Goal: Task Accomplishment & Management: Manage account settings

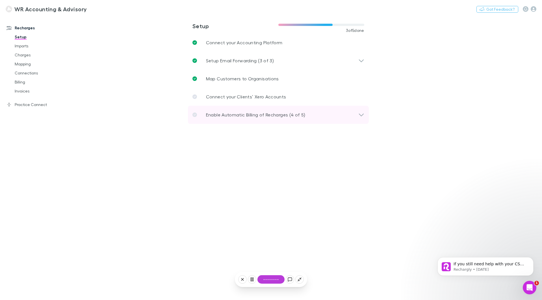
click at [238, 112] on p "Enable Automatic Billing of Recharges (4 of 5)" at bounding box center [255, 115] width 99 height 7
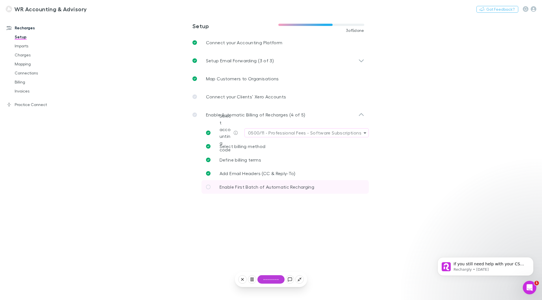
click at [235, 187] on span "Enable First Batch of Automatic Recharging" at bounding box center [266, 186] width 95 height 5
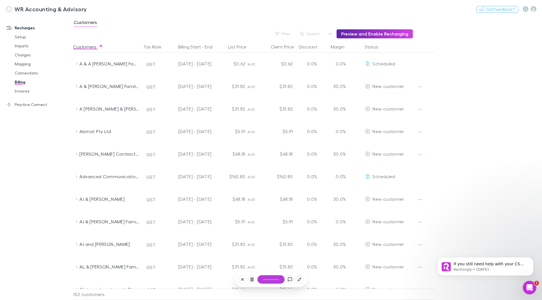
click at [24, 165] on div "Recharges Setup Imports Charges Mapping Connections Billing Invoices Practice C…" at bounding box center [38, 157] width 77 height 278
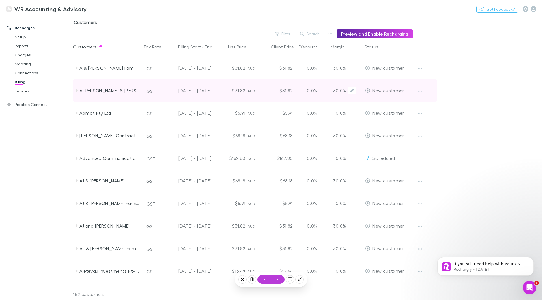
scroll to position [28, 0]
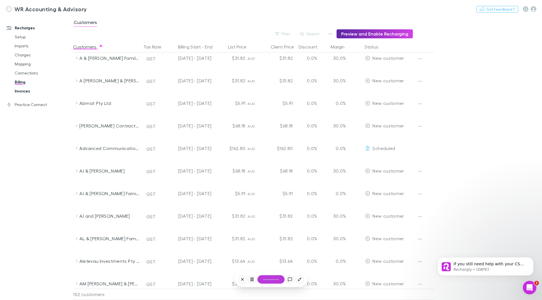
click at [27, 91] on link "Invoices" at bounding box center [42, 91] width 67 height 9
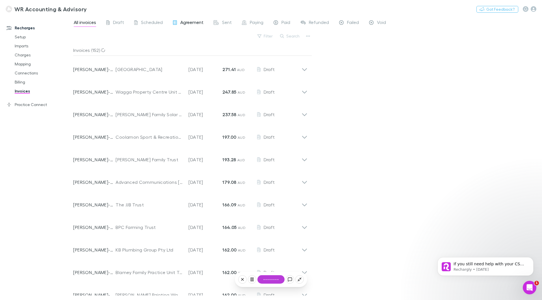
click at [194, 25] on span "Agreement" at bounding box center [191, 22] width 23 height 7
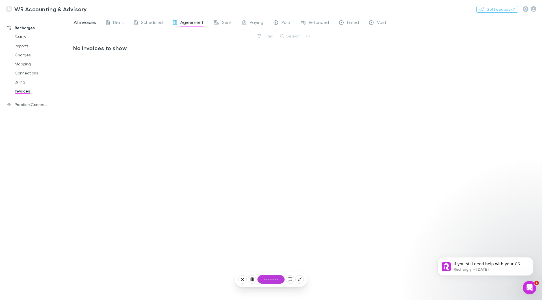
click at [92, 21] on span "All invoices" at bounding box center [85, 22] width 22 height 7
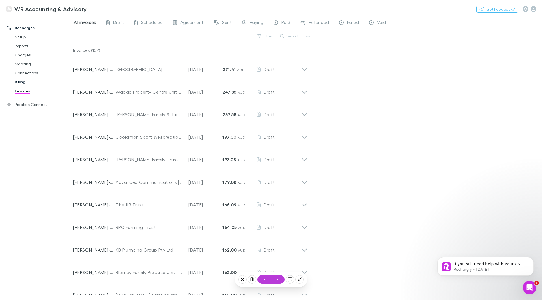
click at [22, 79] on link "Billing" at bounding box center [42, 82] width 67 height 9
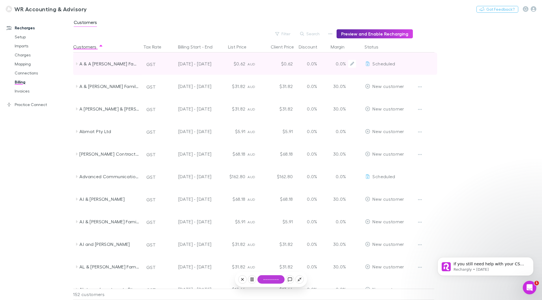
click at [207, 63] on div "[DATE] - [DATE]" at bounding box center [188, 64] width 46 height 23
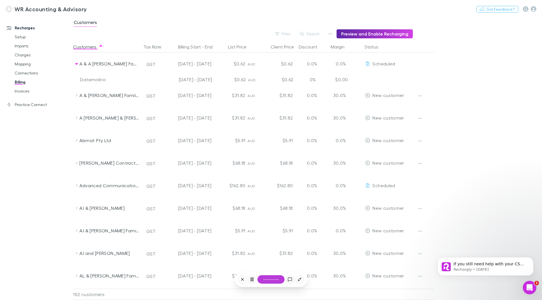
click at [266, 81] on div "$0.62" at bounding box center [278, 79] width 34 height 9
click at [29, 103] on link "Practice Connect" at bounding box center [38, 104] width 75 height 9
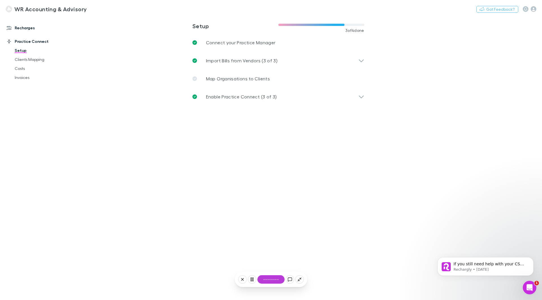
click at [21, 27] on link "Recharges" at bounding box center [38, 27] width 75 height 9
click at [28, 104] on link "Practice Connect" at bounding box center [38, 104] width 75 height 9
click at [22, 70] on link "Costs" at bounding box center [42, 68] width 67 height 9
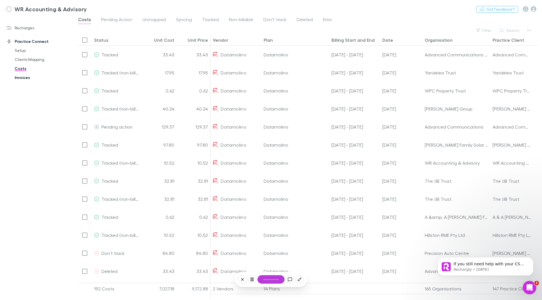
click at [22, 78] on link "Invoices" at bounding box center [42, 77] width 67 height 9
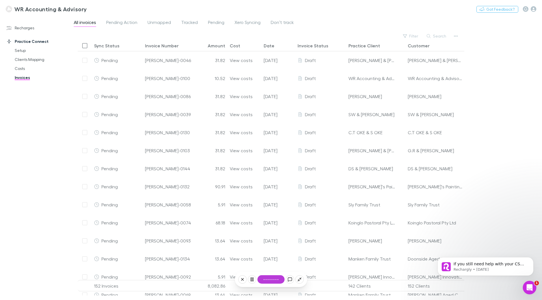
click at [244, 279] on icon at bounding box center [242, 280] width 5 height 5
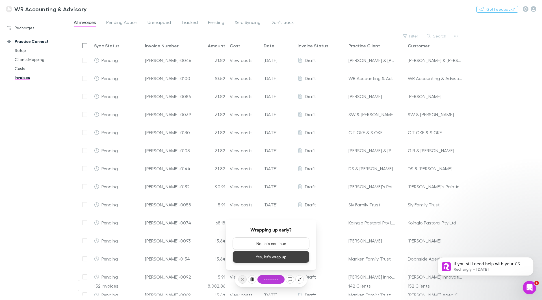
click at [271, 258] on button "Yes, let's wrap up" at bounding box center [270, 257] width 77 height 12
click at [259, 256] on button "Yes, let's wrap up" at bounding box center [270, 257] width 77 height 12
click at [241, 257] on button "Yes, let's wrap up" at bounding box center [270, 257] width 77 height 12
click at [282, 255] on button "Yes, let's wrap up" at bounding box center [270, 257] width 77 height 12
click at [23, 70] on link "Costs" at bounding box center [42, 68] width 67 height 9
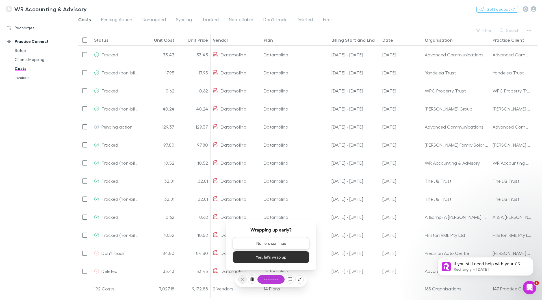
click at [286, 243] on button "No, let's continue" at bounding box center [270, 243] width 77 height 12
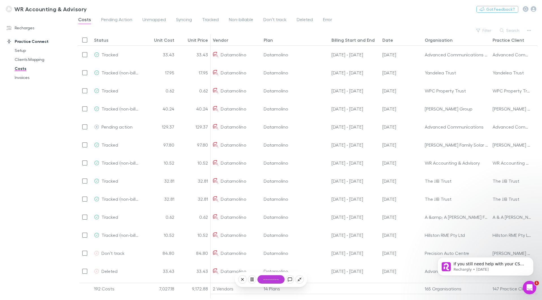
click at [244, 277] on button at bounding box center [242, 280] width 8 height 8
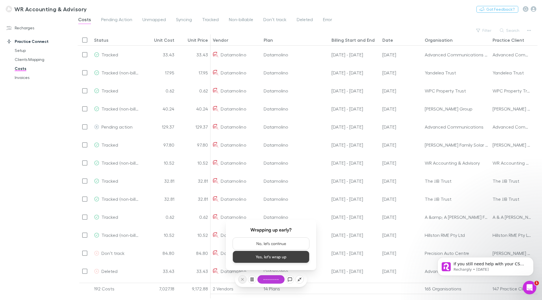
click at [259, 258] on button "Yes, let's wrap up" at bounding box center [270, 257] width 77 height 12
click at [259, 257] on button "Yes, let's wrap up" at bounding box center [270, 257] width 77 height 12
click at [232, 251] on button "Yes, let's wrap up" at bounding box center [270, 257] width 77 height 12
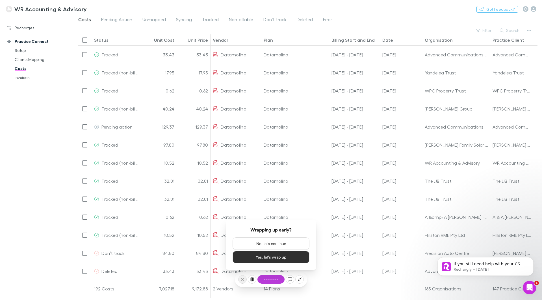
click at [232, 251] on button "Yes, let's wrap up" at bounding box center [270, 257] width 77 height 12
click at [298, 280] on icon at bounding box center [299, 280] width 5 height 5
click at [271, 255] on button "Yes, let's wrap up" at bounding box center [273, 257] width 77 height 12
click at [36, 173] on div "Recharges Setup Imports Charges Mapping Connections Billing Invoices Practice C…" at bounding box center [38, 157] width 77 height 278
click at [27, 28] on link "Recharges" at bounding box center [38, 27] width 75 height 9
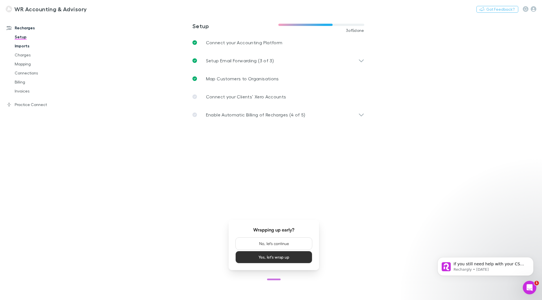
click at [24, 46] on link "Imports" at bounding box center [42, 46] width 67 height 9
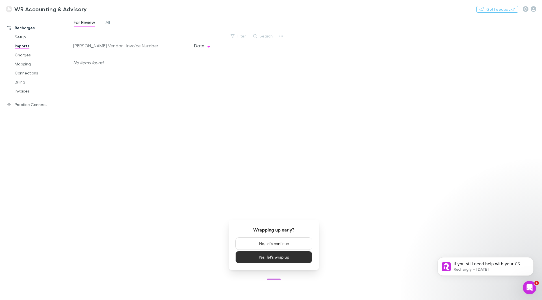
click at [13, 179] on div "Recharges Setup Imports Charges Mapping Connections Billing Invoices Practice C…" at bounding box center [38, 157] width 77 height 278
click at [109, 21] on span "All" at bounding box center [107, 22] width 5 height 7
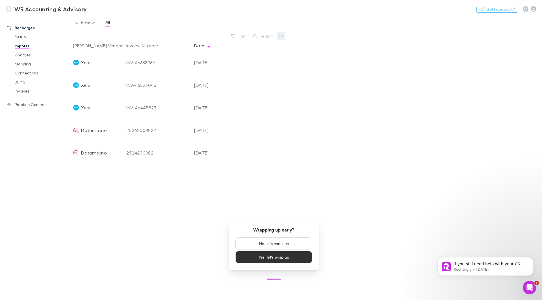
click at [281, 34] on icon "button" at bounding box center [281, 36] width 4 height 5
click at [266, 45] on p "Custom CSV Import" at bounding box center [246, 47] width 69 height 7
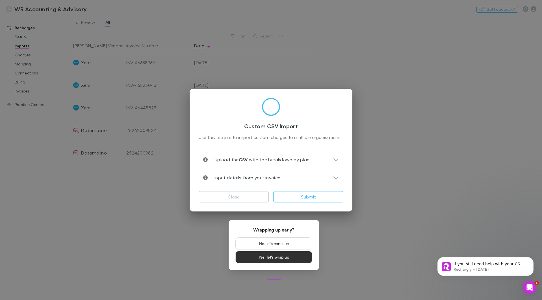
type input "***"
click at [333, 158] on icon at bounding box center [336, 159] width 6 height 7
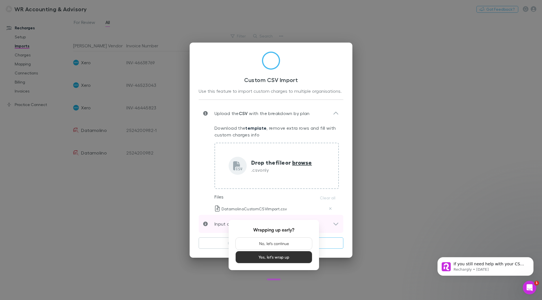
click at [334, 224] on icon at bounding box center [335, 224] width 5 height 3
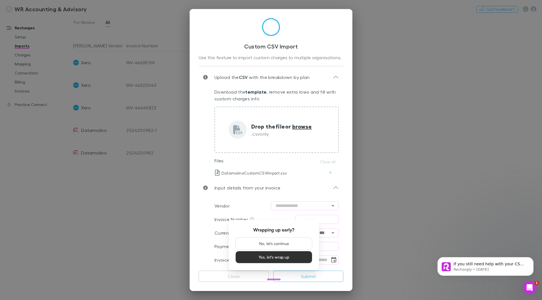
scroll to position [3, 0]
click at [283, 256] on button "Yes, let's wrap up" at bounding box center [273, 257] width 77 height 12
click at [282, 242] on button "No, let's continue" at bounding box center [273, 243] width 77 height 12
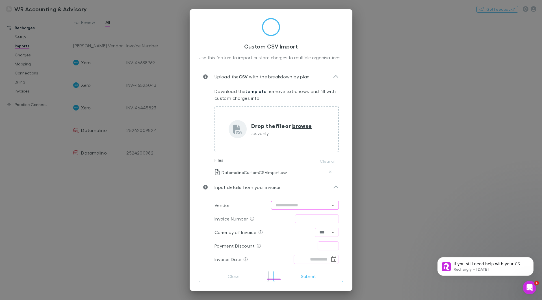
click at [305, 205] on input "text" at bounding box center [305, 205] width 68 height 9
click at [283, 164] on li "Datamolino" at bounding box center [302, 164] width 68 height 10
type input "**********"
click at [306, 220] on input "text" at bounding box center [317, 219] width 44 height 9
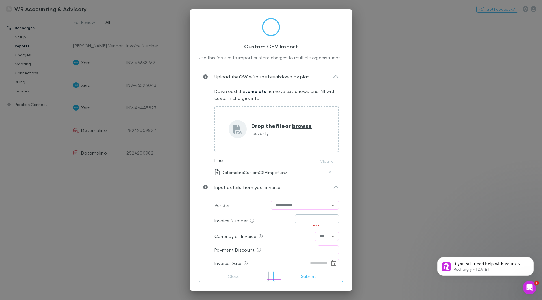
click at [303, 220] on input "text" at bounding box center [317, 219] width 44 height 9
type input "**********"
click at [323, 249] on input "text" at bounding box center [327, 246] width 21 height 9
type input "****"
click at [308, 261] on input "tel" at bounding box center [311, 259] width 36 height 9
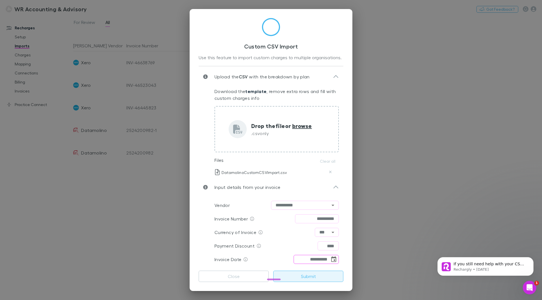
type input "**********"
click at [310, 276] on button "Submit" at bounding box center [308, 276] width 70 height 11
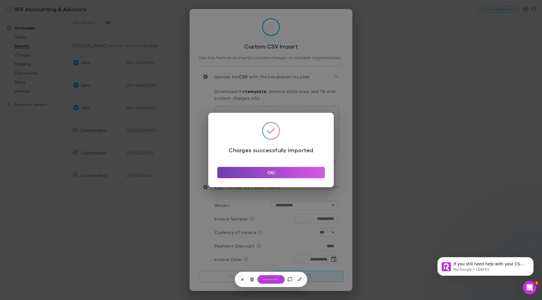
click at [251, 173] on button "OK!" at bounding box center [270, 172] width 107 height 11
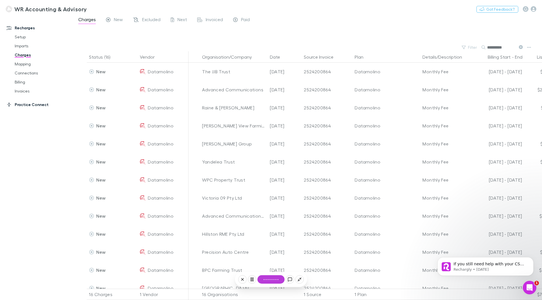
click at [34, 108] on link "Practice Connect" at bounding box center [38, 104] width 75 height 9
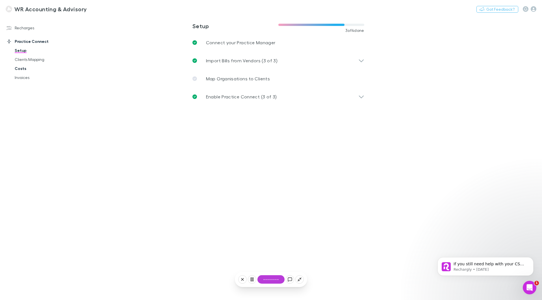
click at [19, 69] on link "Costs" at bounding box center [42, 68] width 67 height 9
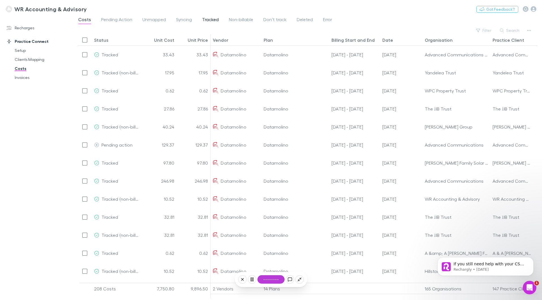
click at [204, 19] on span "Tracked" at bounding box center [210, 20] width 17 height 7
click at [485, 30] on button "Filter" at bounding box center [483, 30] width 21 height 7
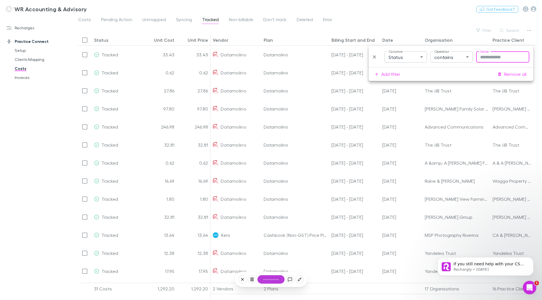
click at [452, 56] on body "WR Accounting & Advisory Nothing Got Feedback? Recharges Setup Imports Charges …" at bounding box center [271, 150] width 542 height 300
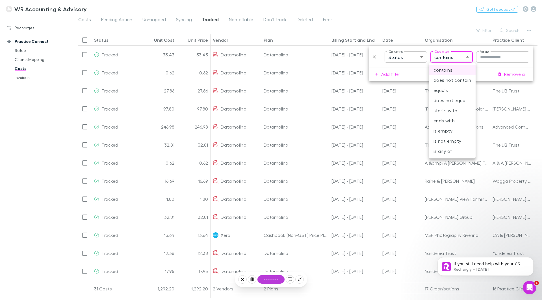
click at [452, 56] on div at bounding box center [271, 150] width 542 height 300
click at [405, 62] on body "WR Accounting & Advisory Nothing Got Feedback? Recharges Setup Imports Charges …" at bounding box center [271, 150] width 542 height 300
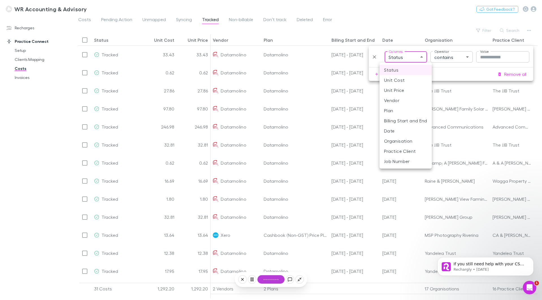
click at [404, 99] on li "Vendor" at bounding box center [405, 100] width 52 height 10
type input "**********"
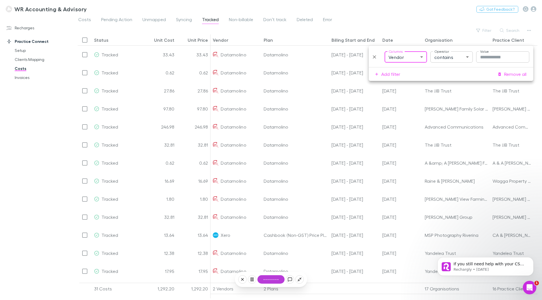
click at [485, 58] on input "Value" at bounding box center [502, 56] width 53 height 11
type input "****"
click at [26, 188] on div "Recharges Setup Imports Charges Mapping Connections Billing Invoices Practice C…" at bounding box center [38, 157] width 77 height 278
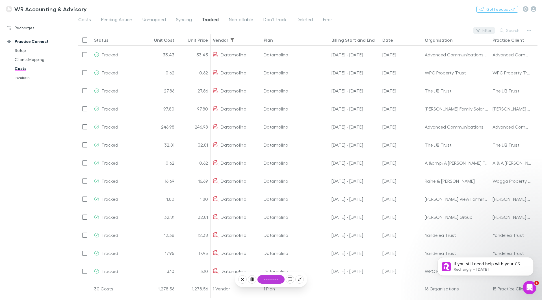
click at [490, 31] on button "Filter" at bounding box center [483, 30] width 21 height 7
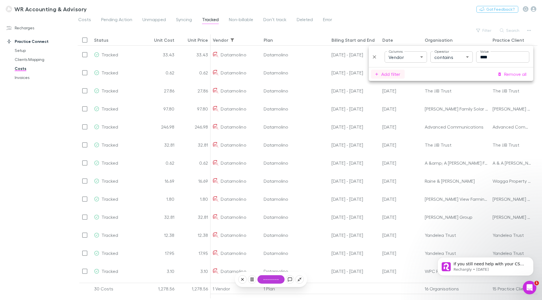
click at [392, 73] on button "Add filter" at bounding box center [388, 74] width 34 height 9
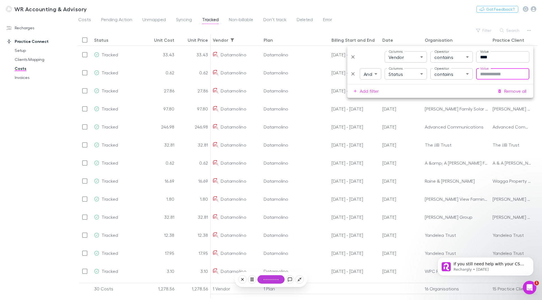
click at [404, 73] on body "WR Accounting & Advisory Nothing Got Feedback? Recharges Setup Imports Charges …" at bounding box center [271, 150] width 542 height 300
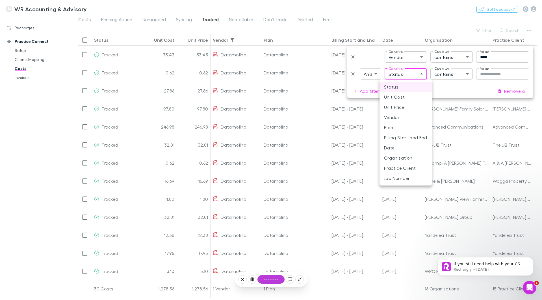
click at [403, 137] on li "Billing Start and End" at bounding box center [405, 138] width 52 height 10
type input "****"
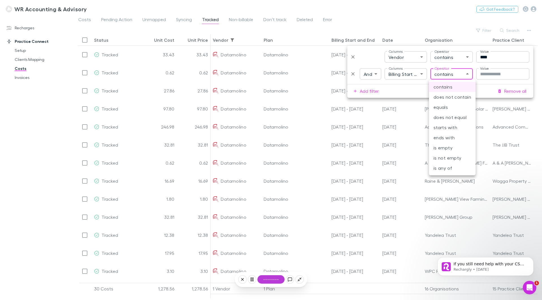
click at [458, 75] on body "WR Accounting & Advisory Nothing Got Feedback? Recharges Setup Imports Charges …" at bounding box center [271, 150] width 542 height 300
click at [456, 85] on li "contains" at bounding box center [452, 87] width 47 height 10
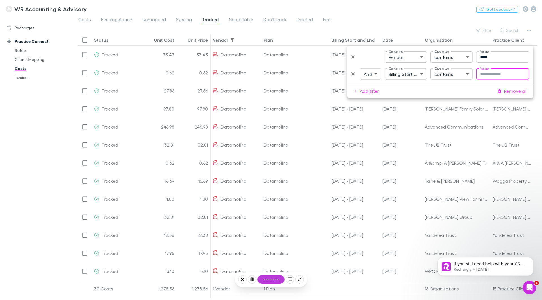
click at [507, 73] on input "Value" at bounding box center [502, 73] width 53 height 11
type input "******"
click at [46, 170] on div "Recharges Setup Imports Charges Mapping Connections Billing Invoices Practice C…" at bounding box center [38, 157] width 77 height 278
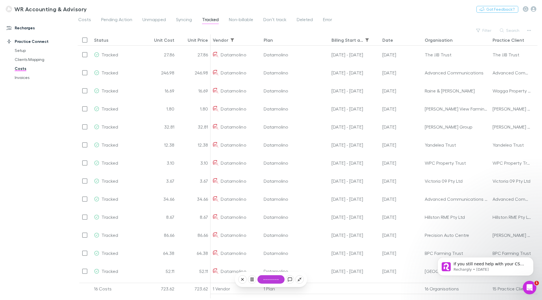
drag, startPoint x: 21, startPoint y: 27, endPoint x: 23, endPoint y: 30, distance: 4.3
click at [21, 27] on link "Recharges" at bounding box center [38, 27] width 75 height 9
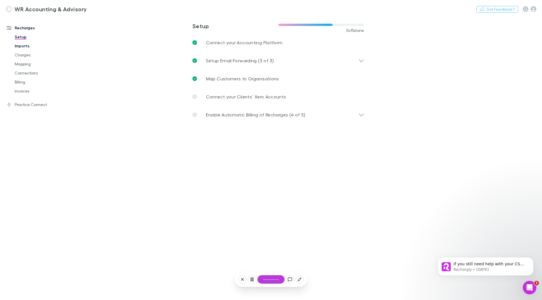
click at [21, 45] on link "Imports" at bounding box center [42, 46] width 67 height 9
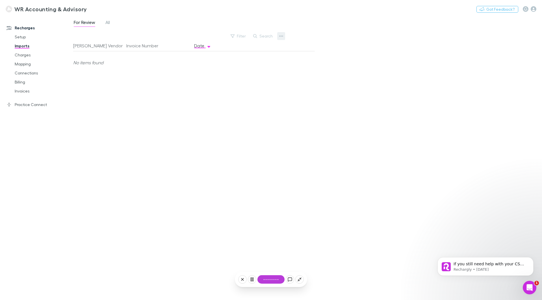
click at [281, 34] on icon "button" at bounding box center [281, 36] width 4 height 5
click at [257, 49] on p "Custom CSV Import" at bounding box center [246, 47] width 69 height 7
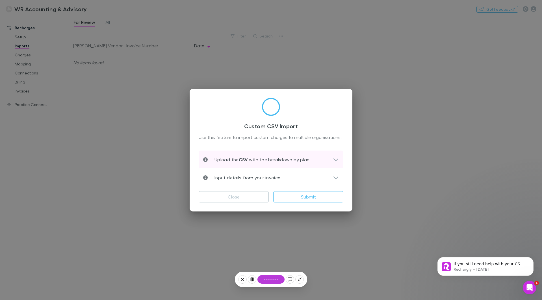
click at [263, 154] on div "Upload the CSV with the breakdown by plan" at bounding box center [271, 160] width 145 height 18
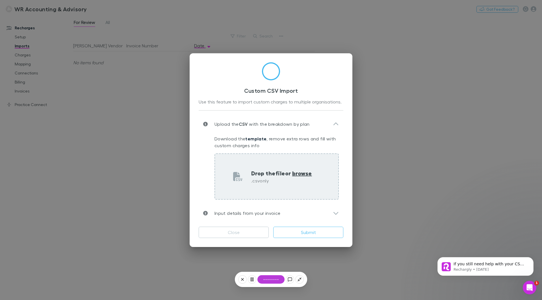
click at [273, 173] on p "Drop the file or browse" at bounding box center [281, 173] width 61 height 8
type input "**********"
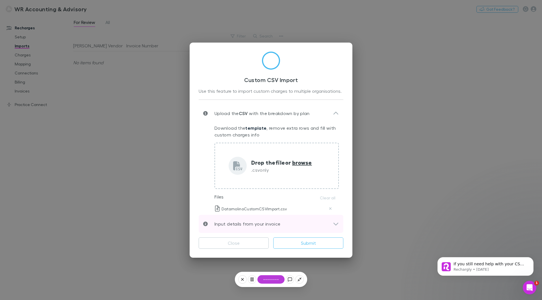
click at [326, 225] on div "Input details from your invoice" at bounding box center [268, 224] width 130 height 7
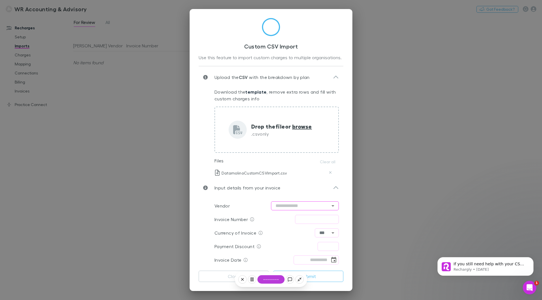
scroll to position [3, 0]
click at [308, 206] on input "text" at bounding box center [305, 205] width 68 height 9
click at [292, 163] on li "Datamolino" at bounding box center [302, 164] width 68 height 10
type input "**********"
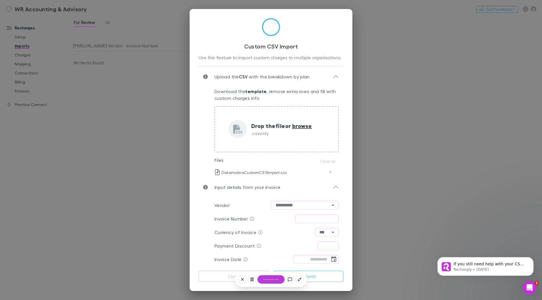
click at [311, 218] on input "text" at bounding box center [317, 219] width 44 height 9
type input "**********"
click at [322, 250] on input "text" at bounding box center [327, 246] width 21 height 9
type input "****"
click at [318, 261] on input "tel" at bounding box center [311, 259] width 36 height 9
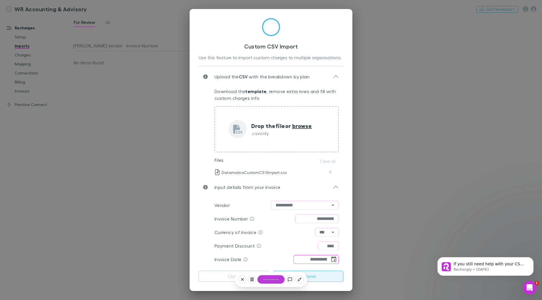
type input "**********"
click at [315, 278] on button "Submit" at bounding box center [308, 276] width 70 height 11
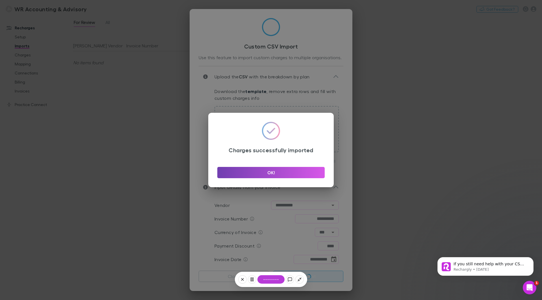
click at [271, 168] on button "OK!" at bounding box center [270, 172] width 107 height 11
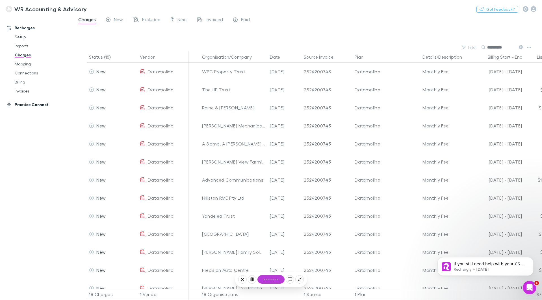
click at [29, 104] on link "Practice Connect" at bounding box center [38, 104] width 75 height 9
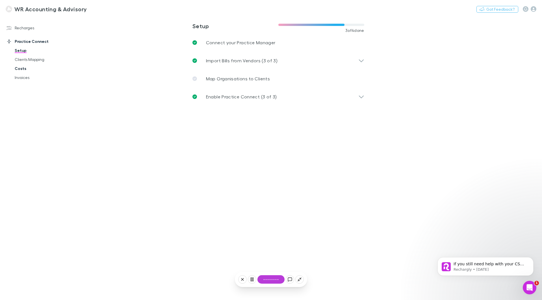
click at [21, 69] on link "Costs" at bounding box center [42, 68] width 67 height 9
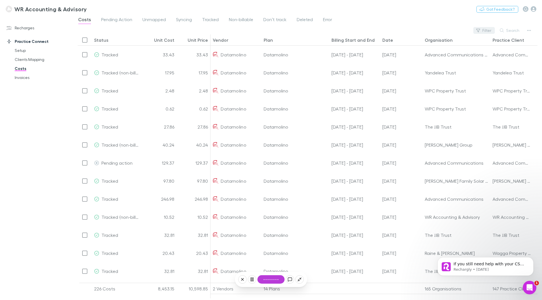
click at [481, 30] on button "Filter" at bounding box center [483, 30] width 21 height 7
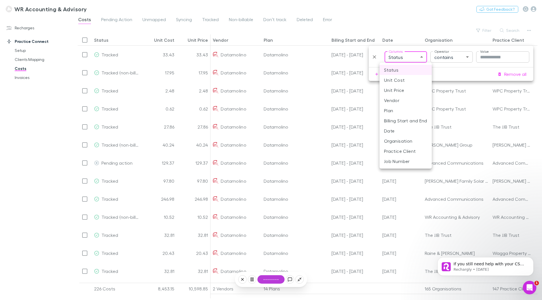
click at [422, 57] on body "WR Accounting & Advisory Nothing Got Feedback? Recharges Setup Imports Charges …" at bounding box center [271, 150] width 542 height 300
click at [394, 101] on li "Vendor" at bounding box center [405, 100] width 52 height 10
type input "**********"
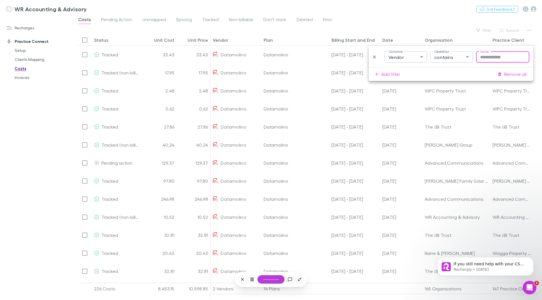
drag, startPoint x: 494, startPoint y: 60, endPoint x: 494, endPoint y: 56, distance: 3.4
click at [494, 56] on input "Value" at bounding box center [502, 56] width 53 height 11
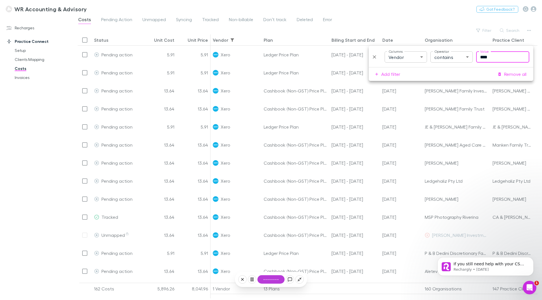
type input "****"
click at [4, 165] on div "Recharges Setup Imports Charges Mapping Connections Billing Invoices Practice C…" at bounding box center [38, 157] width 77 height 278
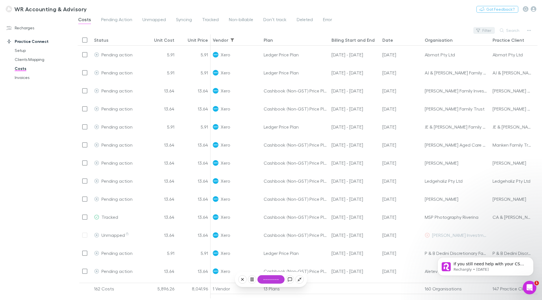
click at [483, 30] on button "Filter" at bounding box center [483, 30] width 21 height 7
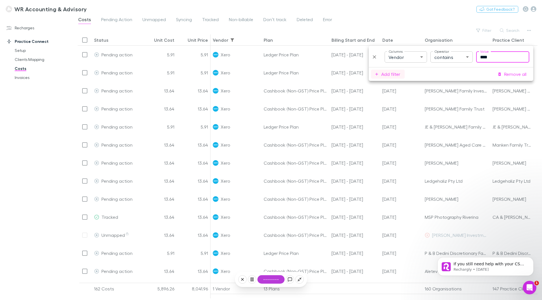
click at [393, 73] on button "Add filter" at bounding box center [388, 74] width 34 height 9
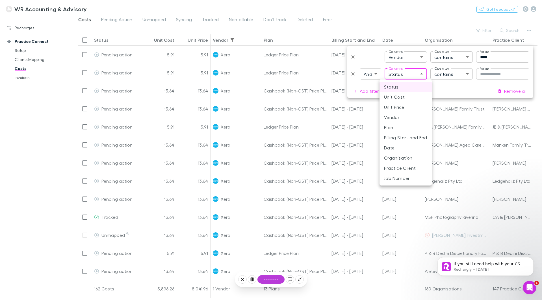
click at [403, 74] on body "WR Accounting & Advisory Nothing Got Feedback? Recharges Setup Imports Charges …" at bounding box center [271, 150] width 542 height 300
click at [400, 157] on li "Organisation" at bounding box center [405, 158] width 52 height 10
type input "**********"
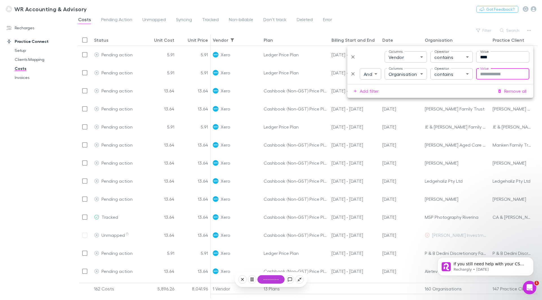
click at [488, 74] on input "Value" at bounding box center [502, 73] width 53 height 11
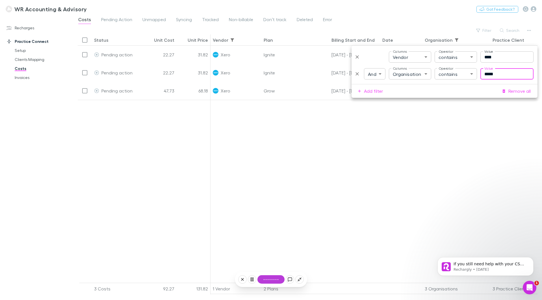
type input "*****"
click at [292, 154] on div at bounding box center [400, 193] width 381 height 187
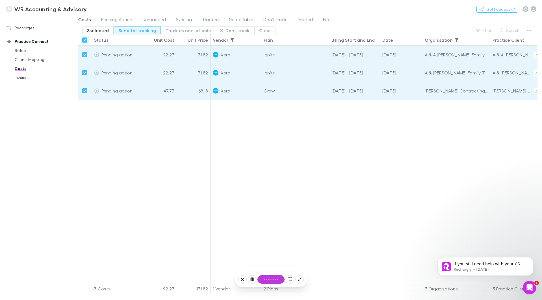
click at [134, 32] on button "Send for tracking" at bounding box center [137, 31] width 47 height 8
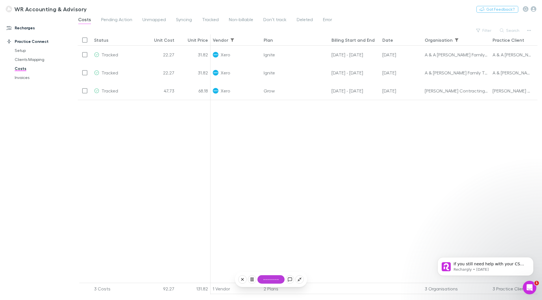
click at [29, 27] on link "Recharges" at bounding box center [38, 27] width 75 height 9
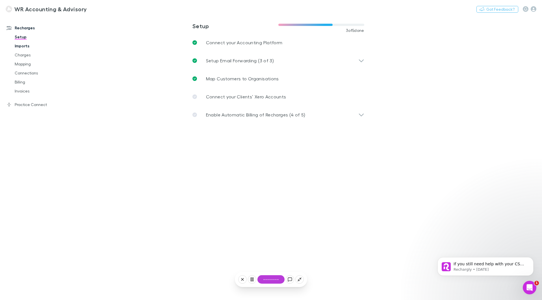
click at [30, 45] on link "Imports" at bounding box center [42, 46] width 67 height 9
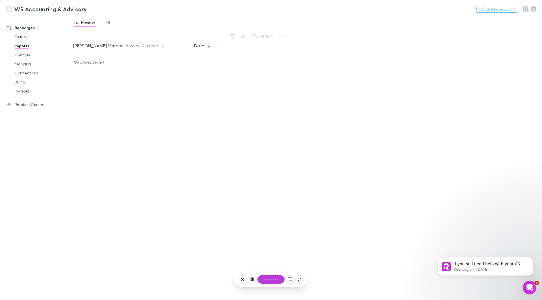
click at [90, 45] on button "[PERSON_NAME] Vendor" at bounding box center [101, 45] width 56 height 11
click at [110, 21] on link "All" at bounding box center [108, 23] width 6 height 9
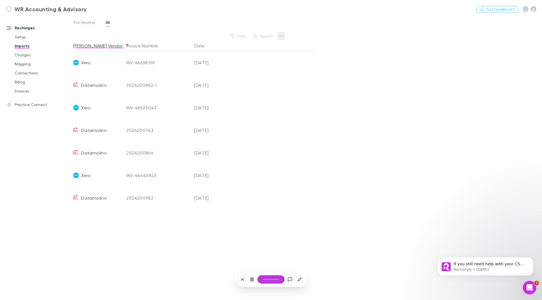
click at [282, 35] on icon "button" at bounding box center [281, 36] width 4 height 5
drag, startPoint x: 271, startPoint y: 210, endPoint x: 269, endPoint y: 208, distance: 3.4
click at [270, 210] on div at bounding box center [271, 150] width 542 height 300
click at [22, 36] on link "Setup" at bounding box center [42, 36] width 67 height 9
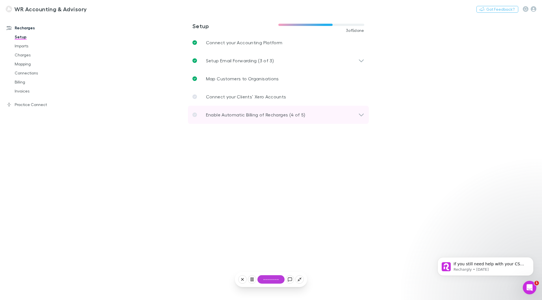
click at [239, 114] on p "Enable Automatic Billing of Recharges (4 of 5)" at bounding box center [255, 115] width 99 height 7
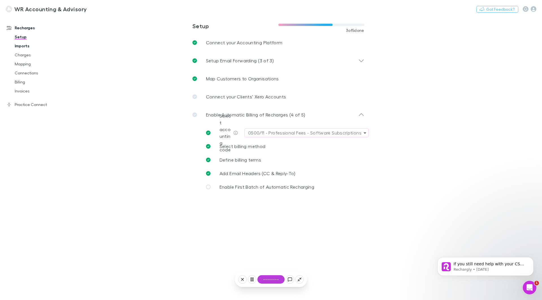
click at [28, 44] on link "Imports" at bounding box center [42, 46] width 67 height 9
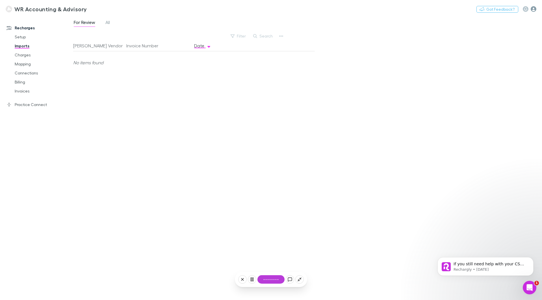
click at [535, 11] on icon "button" at bounding box center [533, 9] width 6 height 6
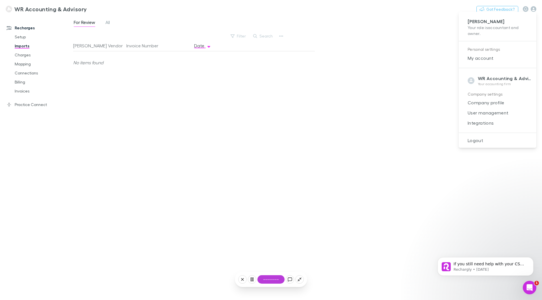
click at [119, 113] on div at bounding box center [271, 150] width 542 height 300
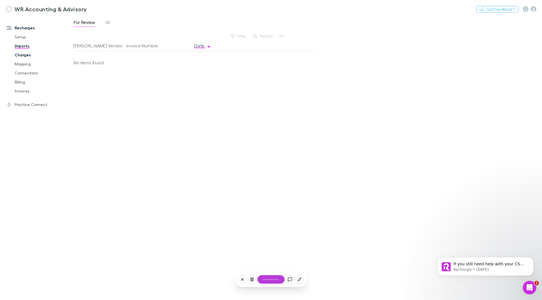
click at [29, 52] on link "Charges" at bounding box center [42, 55] width 67 height 9
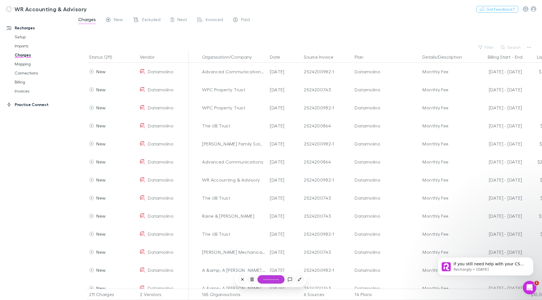
click at [31, 106] on link "Practice Connect" at bounding box center [38, 104] width 75 height 9
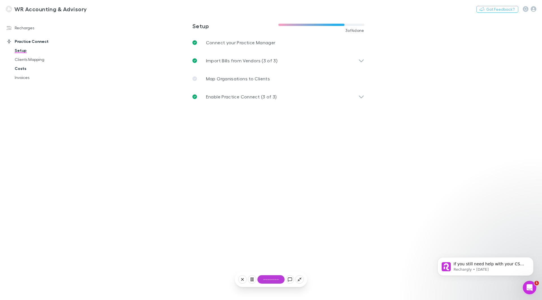
click at [25, 67] on link "Costs" at bounding box center [42, 68] width 67 height 9
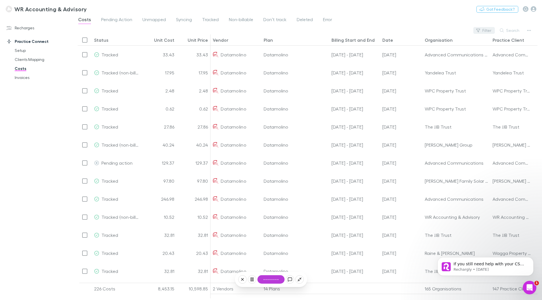
click at [483, 33] on button "Filter" at bounding box center [483, 30] width 21 height 7
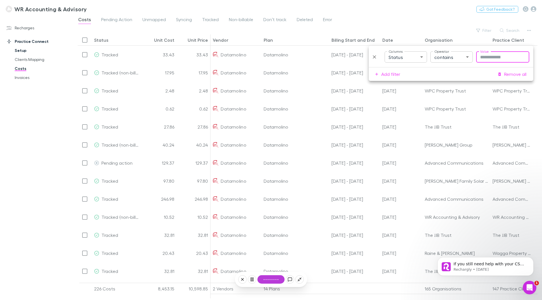
click at [19, 26] on link "Recharges" at bounding box center [38, 27] width 75 height 9
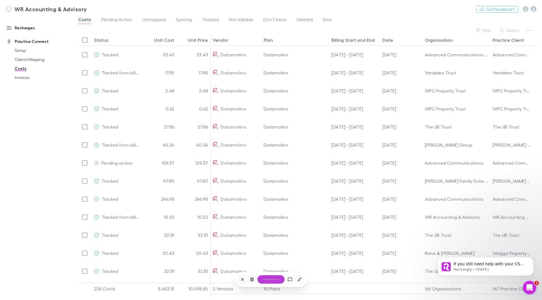
click at [27, 29] on link "Recharges" at bounding box center [38, 27] width 75 height 9
click at [29, 27] on link "Recharges" at bounding box center [38, 27] width 75 height 9
click at [27, 27] on link "Recharges" at bounding box center [38, 27] width 75 height 9
click at [47, 147] on div "Recharges Setup Imports Charges Mapping Connections Billing Invoices Practice C…" at bounding box center [38, 157] width 77 height 278
drag, startPoint x: 43, startPoint y: 103, endPoint x: 43, endPoint y: 96, distance: 6.2
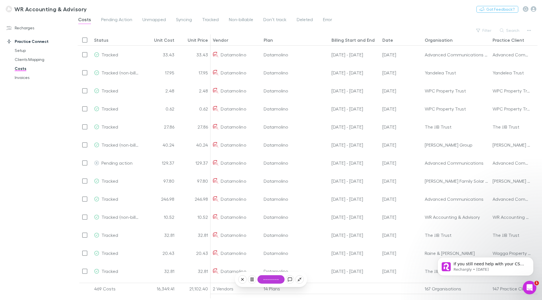
click at [42, 101] on div "Recharges Setup Imports Charges Mapping Connections Billing Invoices Practice C…" at bounding box center [38, 157] width 77 height 278
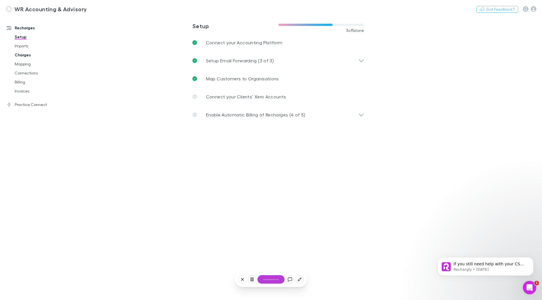
click at [23, 54] on link "Charges" at bounding box center [42, 55] width 67 height 9
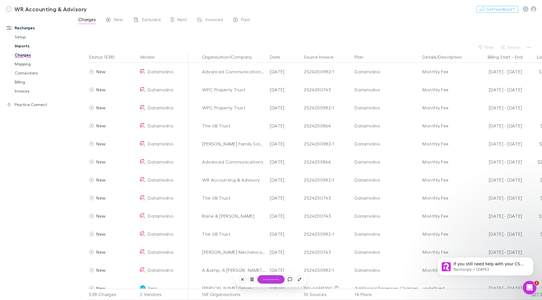
click at [20, 44] on link "Imports" at bounding box center [42, 46] width 67 height 9
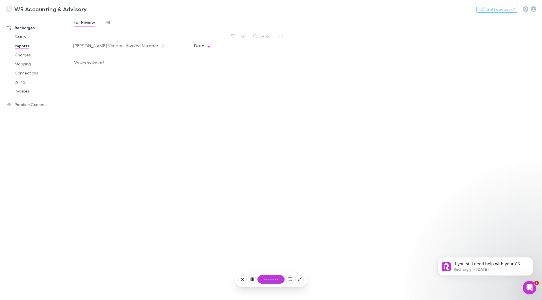
click at [137, 43] on button "Invoice Number" at bounding box center [145, 45] width 39 height 11
click at [106, 23] on span "All" at bounding box center [107, 22] width 5 height 7
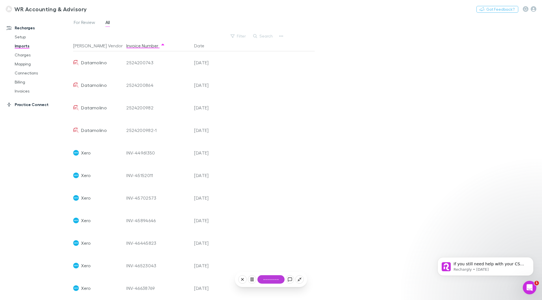
click at [30, 106] on link "Practice Connect" at bounding box center [38, 104] width 75 height 9
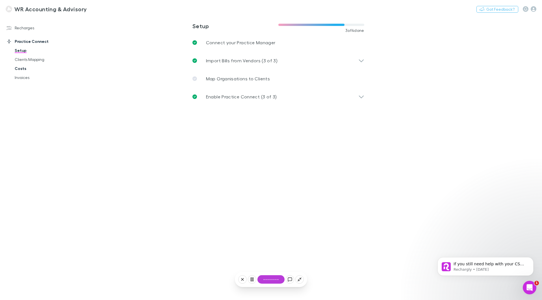
click at [20, 69] on link "Costs" at bounding box center [42, 68] width 67 height 9
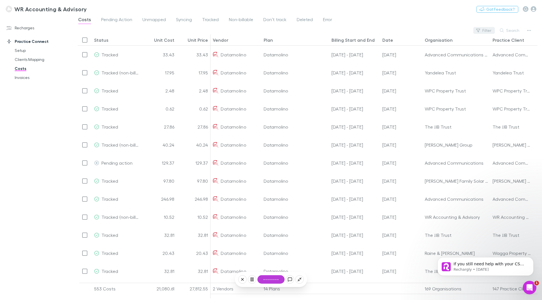
click at [479, 30] on icon "button" at bounding box center [478, 31] width 4 height 4
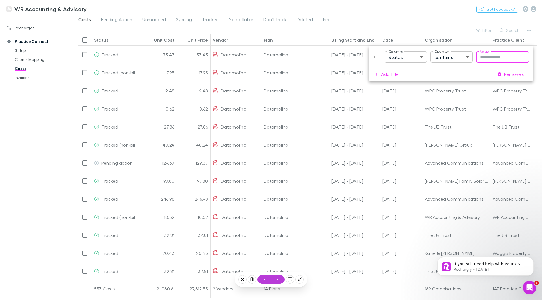
click at [408, 60] on body "WR Accounting & Advisory Nothing Got Feedback? Recharges Setup Imports Charges …" at bounding box center [271, 150] width 542 height 300
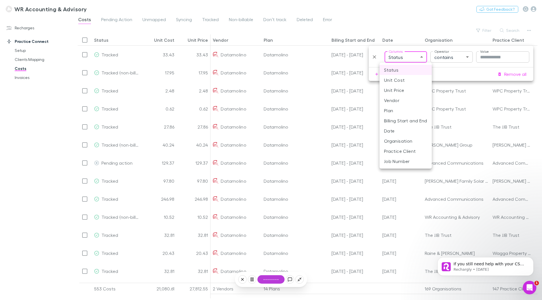
drag, startPoint x: 395, startPoint y: 141, endPoint x: 396, endPoint y: 137, distance: 3.8
click at [395, 141] on li "Organisation" at bounding box center [405, 141] width 52 height 10
type input "**********"
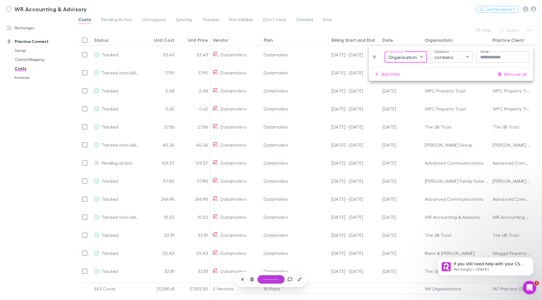
click at [493, 54] on input "Value" at bounding box center [502, 56] width 53 height 11
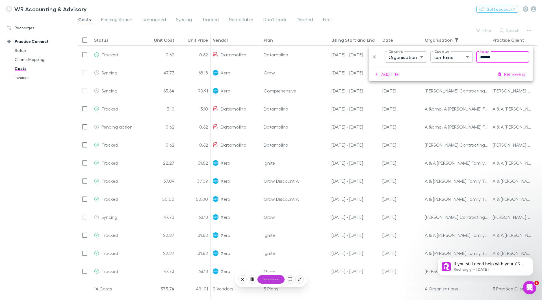
type input "******"
click at [27, 103] on div "Recharges Setup Imports Charges Mapping Connections Billing Invoices Practice C…" at bounding box center [38, 157] width 77 height 278
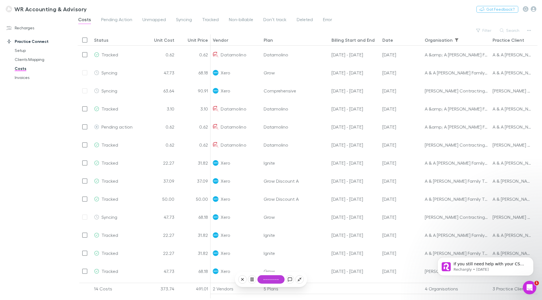
click at [53, 142] on div "Recharges Setup Imports Charges Mapping Connections Billing Invoices Practice C…" at bounding box center [38, 157] width 77 height 278
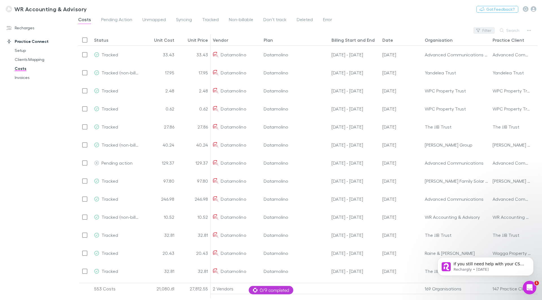
click at [483, 32] on button "Filter" at bounding box center [483, 30] width 21 height 7
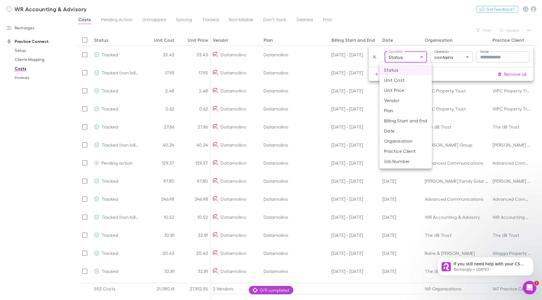
click at [410, 55] on body "WR Accounting & Advisory Nothing Got Feedback? Recharges Setup Imports Charges …" at bounding box center [271, 150] width 542 height 300
click at [394, 102] on li "Vendor" at bounding box center [405, 100] width 52 height 10
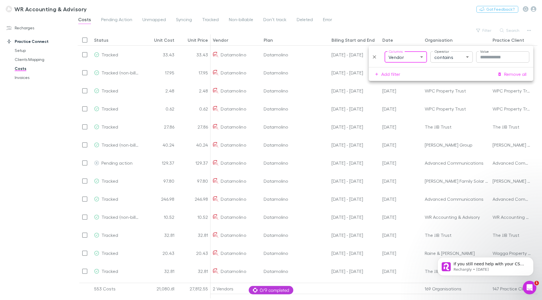
type input "**********"
click at [497, 57] on div at bounding box center [271, 150] width 542 height 300
click at [491, 55] on div at bounding box center [271, 150] width 542 height 300
click at [487, 57] on input "Value" at bounding box center [502, 56] width 53 height 11
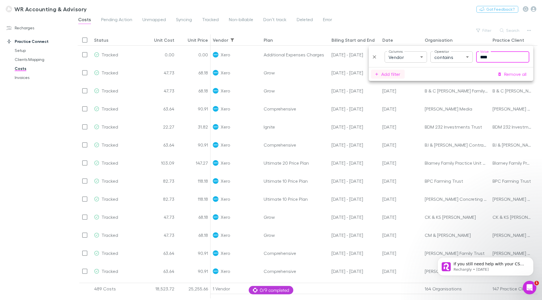
type input "****"
click at [386, 74] on button "Add filter" at bounding box center [388, 74] width 34 height 9
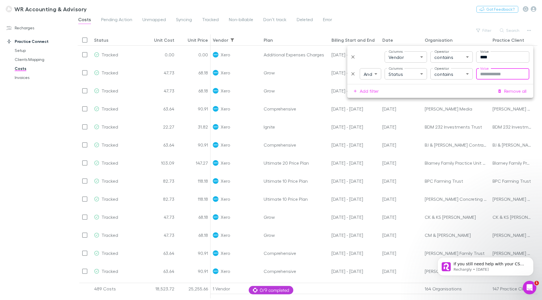
click at [400, 75] on body "WR Accounting & Advisory Nothing Got Feedback? Recharges Setup Imports Charges …" at bounding box center [271, 150] width 542 height 300
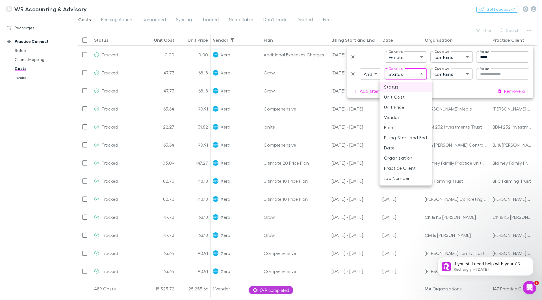
click at [392, 155] on li "Organisation" at bounding box center [405, 158] width 52 height 10
type input "**********"
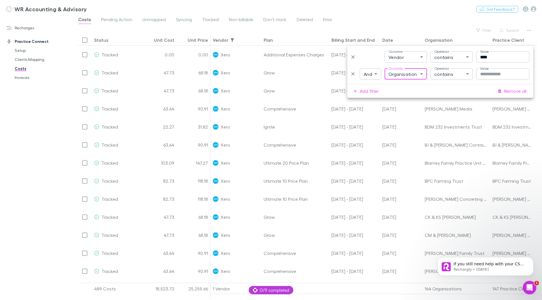
click at [487, 77] on input "Value" at bounding box center [502, 73] width 53 height 11
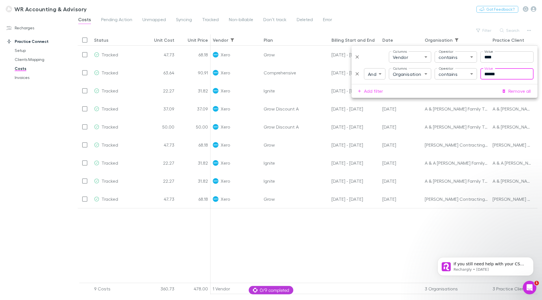
type input "******"
click at [321, 246] on div at bounding box center [400, 247] width 381 height 79
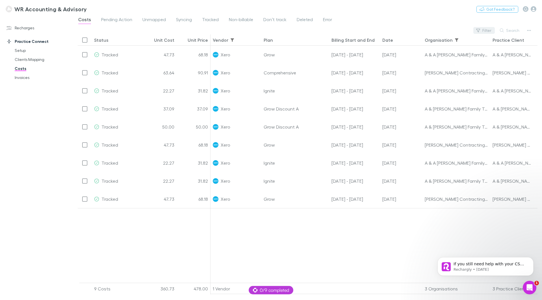
click at [487, 29] on button "Filter" at bounding box center [483, 30] width 21 height 7
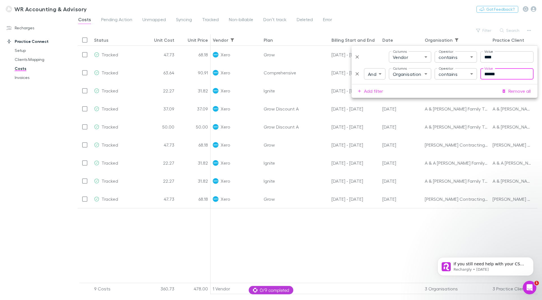
drag, startPoint x: 506, startPoint y: 74, endPoint x: 437, endPoint y: 82, distance: 69.7
click at [438, 82] on div "**********" at bounding box center [444, 65] width 186 height 38
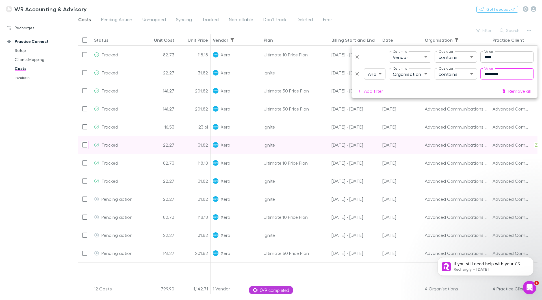
scroll to position [0, 0]
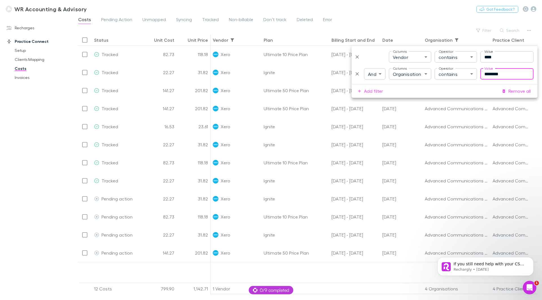
drag, startPoint x: 515, startPoint y: 75, endPoint x: 400, endPoint y: 75, distance: 114.9
click at [448, 78] on div "**********" at bounding box center [444, 73] width 180 height 11
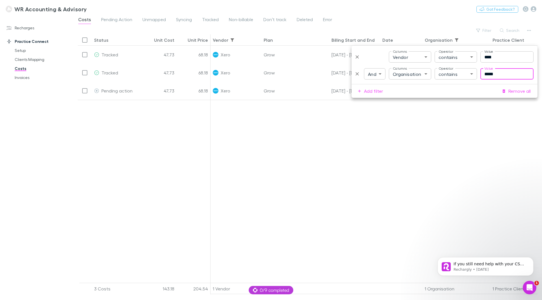
type input "*****"
click at [329, 156] on div at bounding box center [400, 193] width 381 height 187
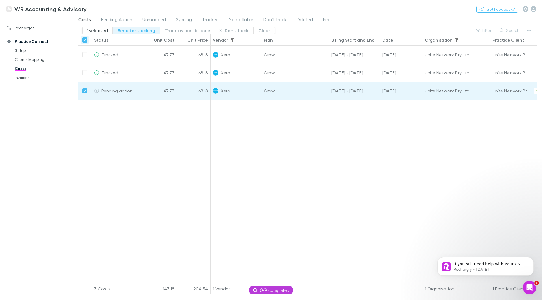
click at [130, 33] on button "Send for tracking" at bounding box center [136, 31] width 47 height 8
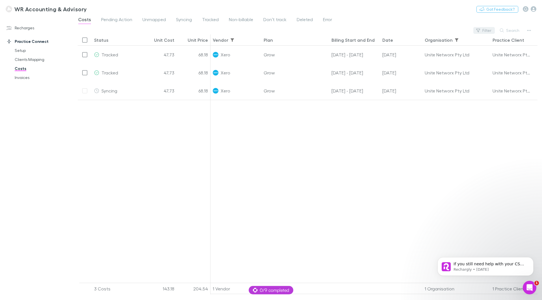
click at [489, 29] on button "Filter" at bounding box center [483, 30] width 21 height 7
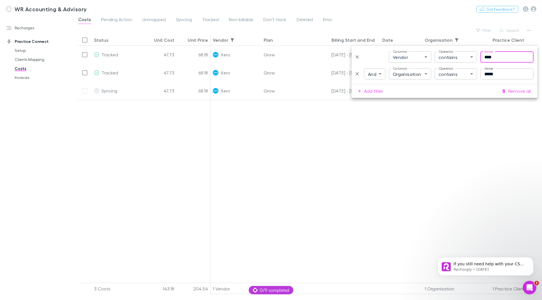
drag, startPoint x: 500, startPoint y: 58, endPoint x: 460, endPoint y: 57, distance: 39.3
click at [462, 58] on div "**********" at bounding box center [444, 56] width 180 height 11
type input "****"
drag, startPoint x: 475, startPoint y: 71, endPoint x: 460, endPoint y: 71, distance: 14.7
click at [460, 71] on div "**********" at bounding box center [444, 73] width 180 height 11
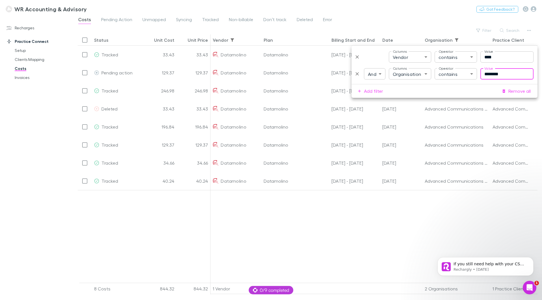
type input "********"
click at [405, 227] on div at bounding box center [400, 238] width 381 height 97
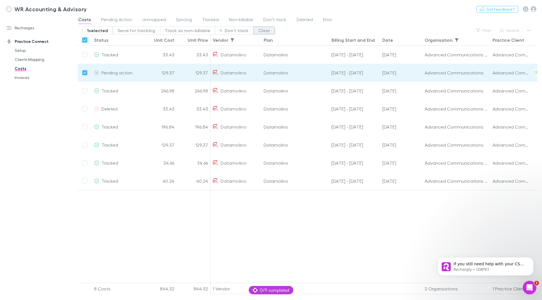
click at [253, 30] on button "Clear" at bounding box center [263, 31] width 21 height 8
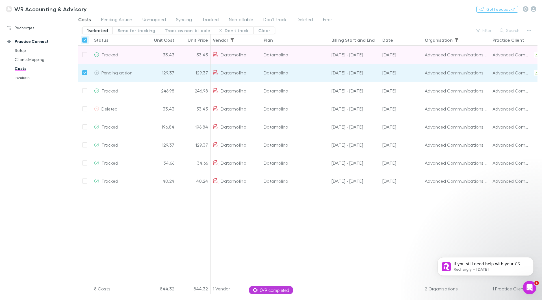
drag, startPoint x: 229, startPoint y: 28, endPoint x: 418, endPoint y: 51, distance: 190.3
click at [332, 64] on div "1 selected Send for tracking Track as non-billable Don’t track Clear Filter Sea…" at bounding box center [307, 163] width 459 height 272
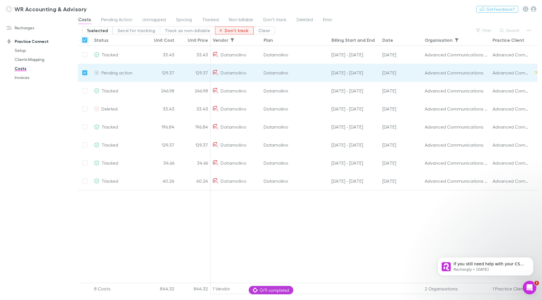
click at [237, 30] on button "Don’t track" at bounding box center [234, 31] width 38 height 8
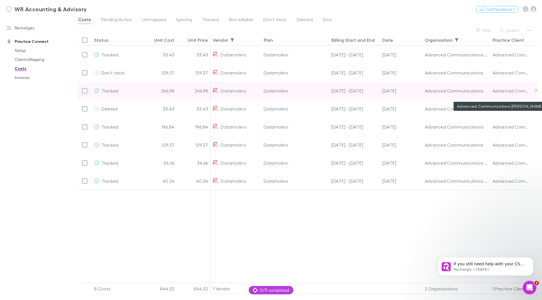
click at [509, 90] on div "Advanced Communications [PERSON_NAME] Pty Ltd" at bounding box center [511, 91] width 39 height 18
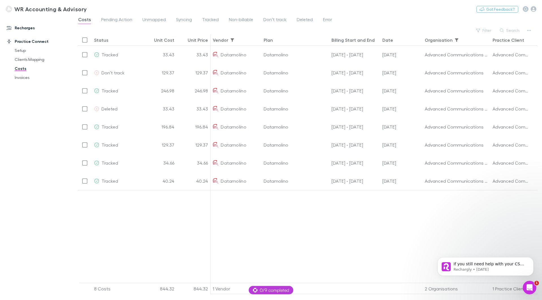
click at [30, 29] on link "Recharges" at bounding box center [38, 27] width 75 height 9
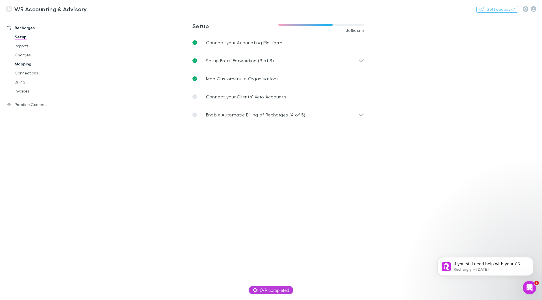
click at [23, 62] on link "Mapping" at bounding box center [42, 64] width 67 height 9
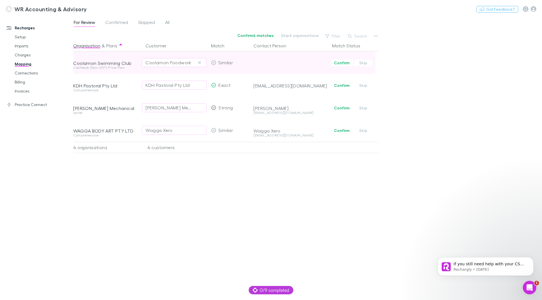
click at [196, 61] on div "Coolamon Foodwork" at bounding box center [173, 62] width 57 height 7
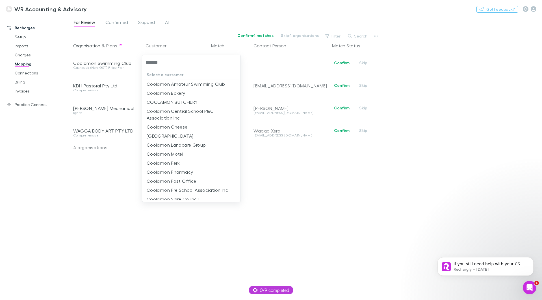
type input "********"
click at [185, 85] on li "Coolamon Amateur Swimming Club" at bounding box center [191, 84] width 98 height 9
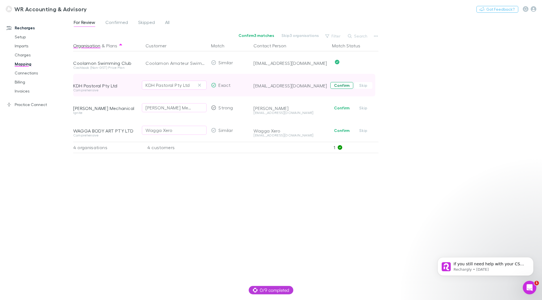
click at [342, 85] on button "Confirm" at bounding box center [341, 85] width 23 height 7
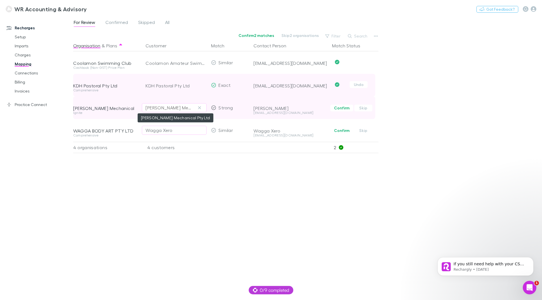
click at [168, 109] on div "[PERSON_NAME] Mechanical Pty Ltd" at bounding box center [168, 107] width 46 height 7
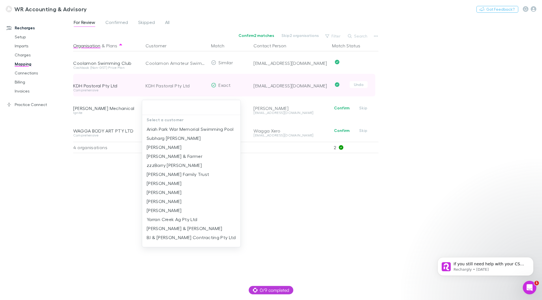
click at [320, 196] on div at bounding box center [271, 150] width 542 height 300
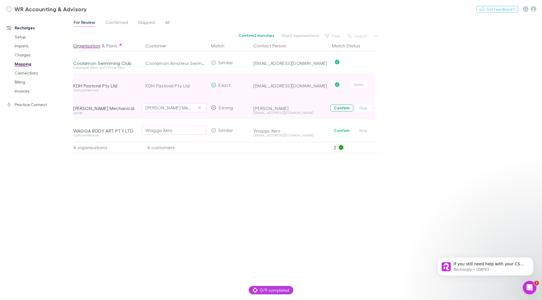
click at [341, 109] on button "Confirm" at bounding box center [341, 108] width 23 height 7
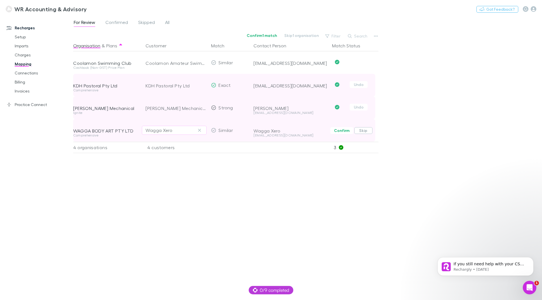
click at [364, 130] on button "Skip" at bounding box center [363, 130] width 18 height 7
click at [115, 23] on span "Confirmed" at bounding box center [116, 22] width 23 height 7
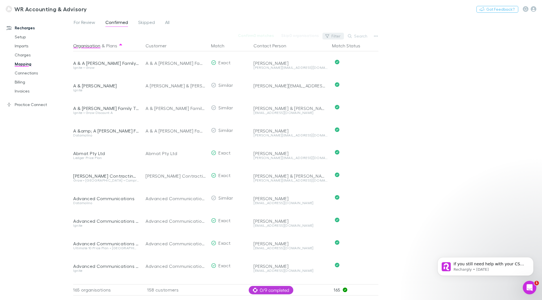
click at [339, 34] on button "Filter" at bounding box center [332, 36] width 21 height 7
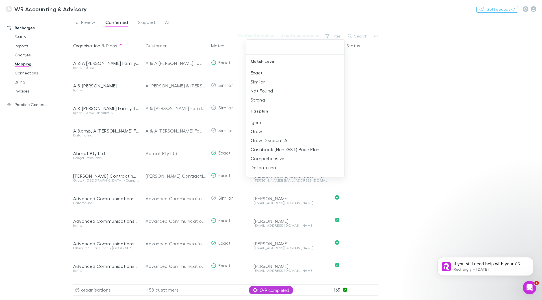
click at [419, 112] on div at bounding box center [271, 150] width 542 height 300
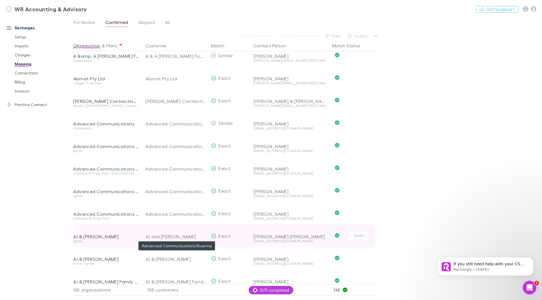
scroll to position [85, 0]
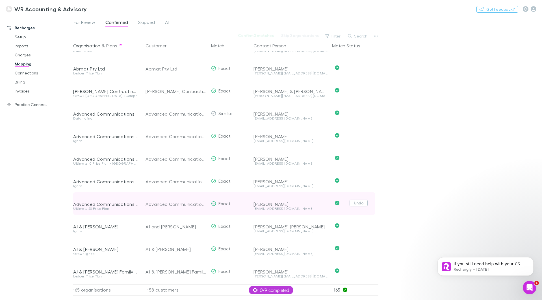
click at [365, 204] on button "Undo" at bounding box center [358, 203] width 18 height 7
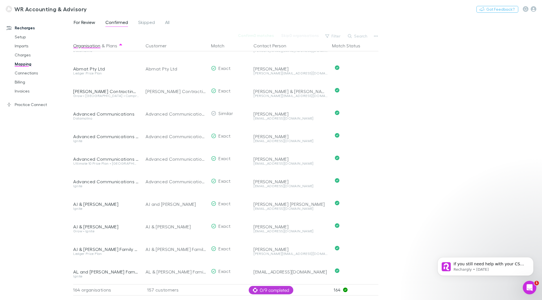
click at [81, 25] on span "For Review" at bounding box center [84, 22] width 21 height 7
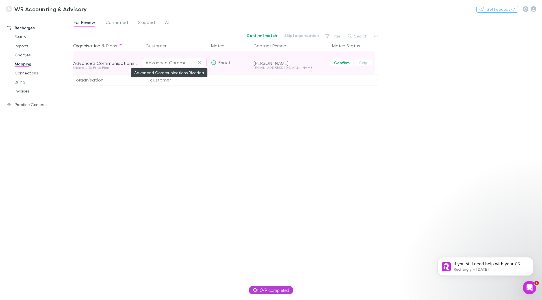
click at [177, 60] on div "Advanced Communications Riverina" at bounding box center [168, 62] width 46 height 7
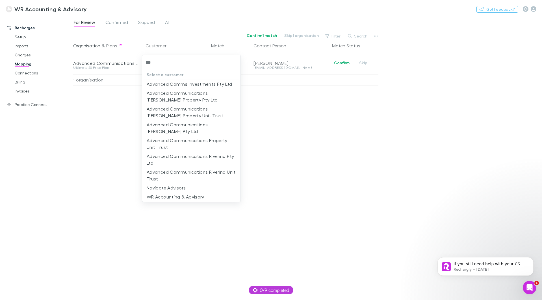
type input "****"
click at [191, 171] on li "Advanced Communications Riverina Unit Trust" at bounding box center [191, 176] width 98 height 16
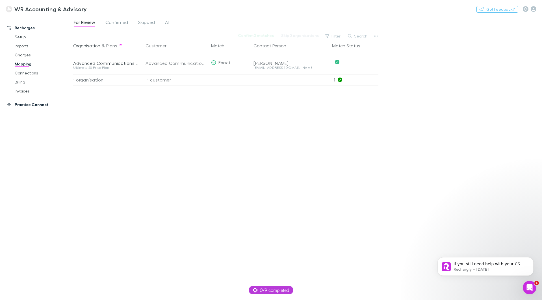
click at [34, 104] on link "Practice Connect" at bounding box center [38, 104] width 75 height 9
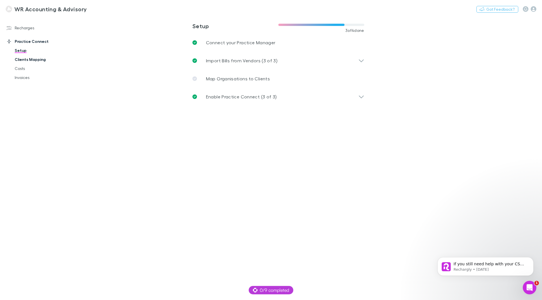
click at [27, 59] on link "Clients Mapping" at bounding box center [42, 59] width 67 height 9
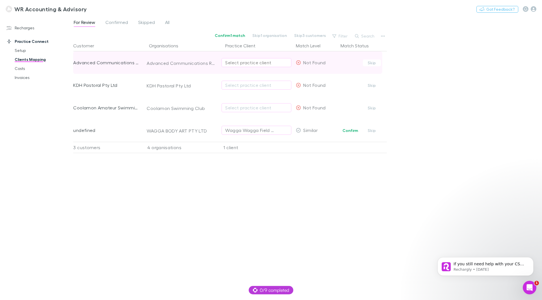
click at [251, 62] on div "Select practice client" at bounding box center [256, 62] width 62 height 7
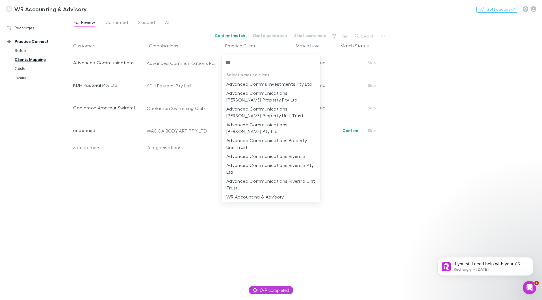
type input "***"
click at [120, 199] on div at bounding box center [271, 150] width 542 height 300
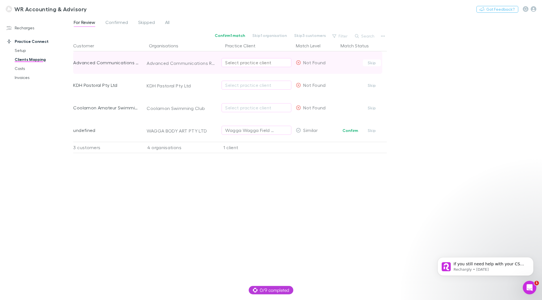
click at [248, 63] on div "Select practice client" at bounding box center [256, 62] width 62 height 7
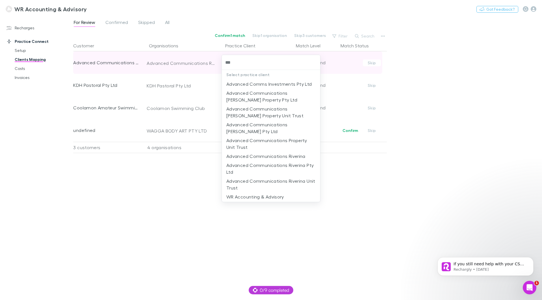
type input "****"
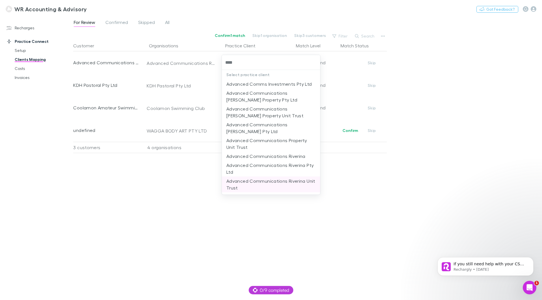
click at [258, 180] on li "Advanced Communications Riverina Unit Trust" at bounding box center [271, 185] width 98 height 16
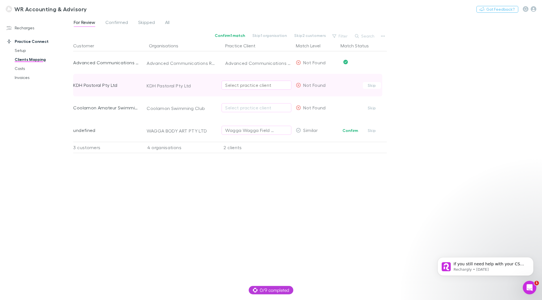
click at [245, 84] on div "Select practice client" at bounding box center [256, 85] width 62 height 7
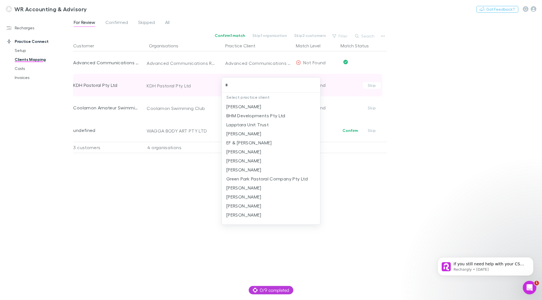
type input "**"
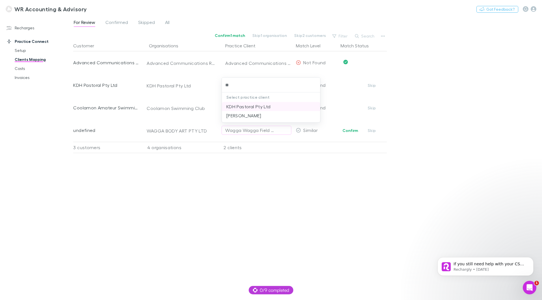
click at [253, 109] on li "KDH Pastoral Pty Ltd" at bounding box center [271, 106] width 98 height 9
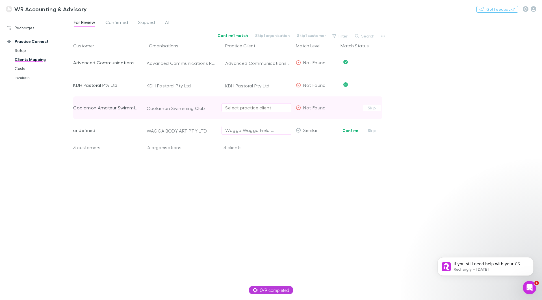
click at [248, 108] on div "Select practice client" at bounding box center [256, 107] width 62 height 7
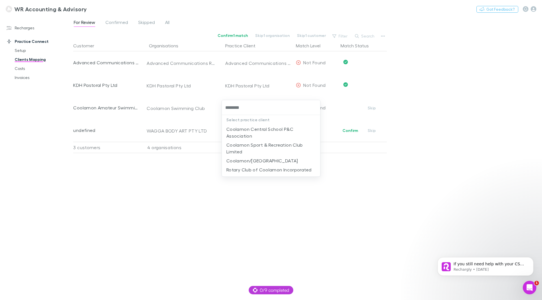
type input "********"
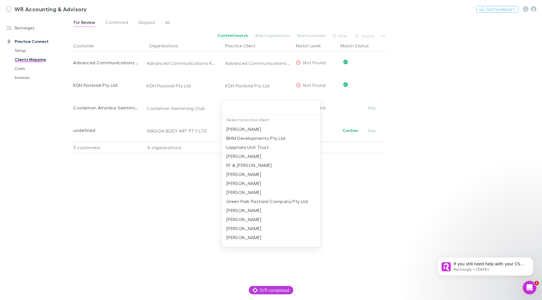
click at [392, 196] on div at bounding box center [271, 150] width 542 height 300
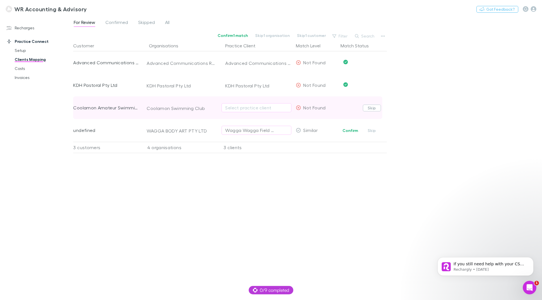
click at [372, 109] on button "Skip" at bounding box center [372, 108] width 18 height 7
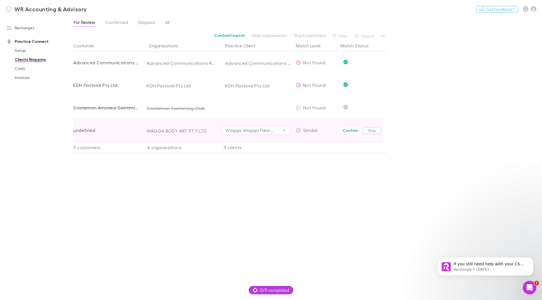
click at [369, 129] on button "Skip" at bounding box center [372, 130] width 18 height 7
click at [23, 70] on link "Costs" at bounding box center [42, 68] width 67 height 9
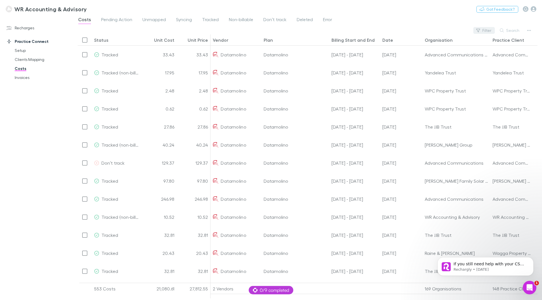
click at [488, 29] on button "Filter" at bounding box center [483, 30] width 21 height 7
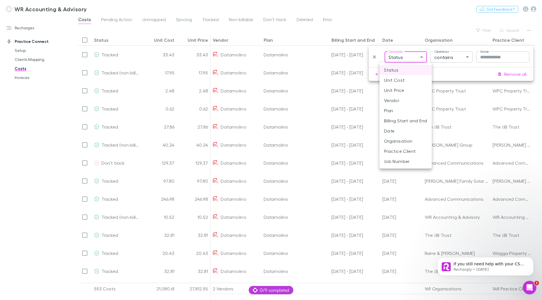
click at [420, 58] on body "WR Accounting & Advisory Nothing Got Feedback? Recharges Setup Imports Charges …" at bounding box center [271, 150] width 542 height 300
click at [393, 97] on li "Vendor" at bounding box center [405, 100] width 52 height 10
type input "**********"
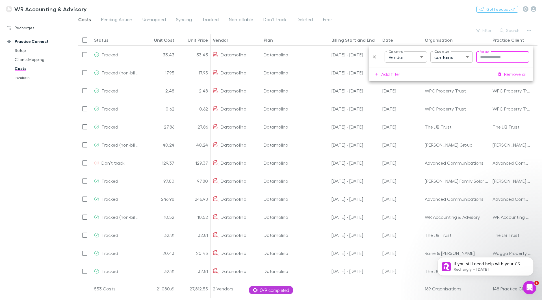
click at [490, 56] on input "Value" at bounding box center [502, 56] width 53 height 11
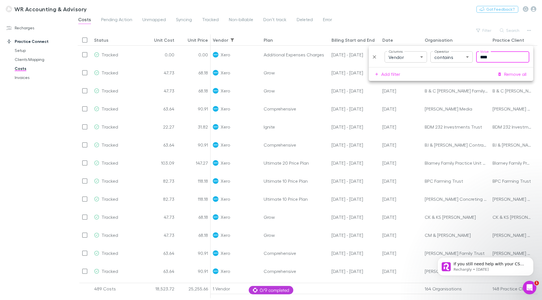
type input "****"
click at [379, 75] on button "Add filter" at bounding box center [388, 74] width 34 height 9
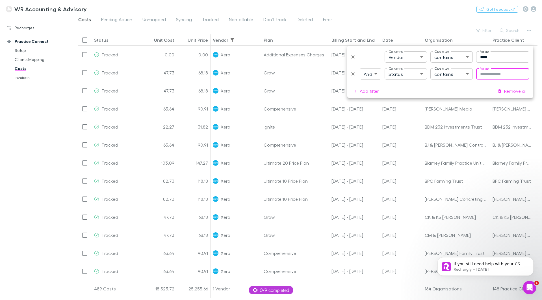
click at [493, 72] on input "Value" at bounding box center [502, 73] width 53 height 11
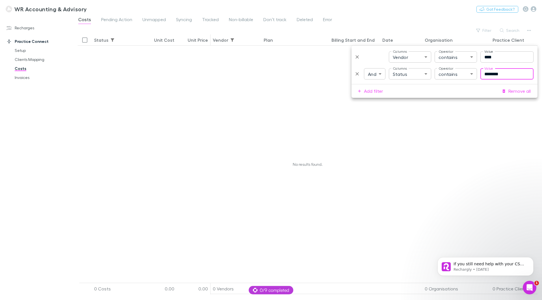
type input "********"
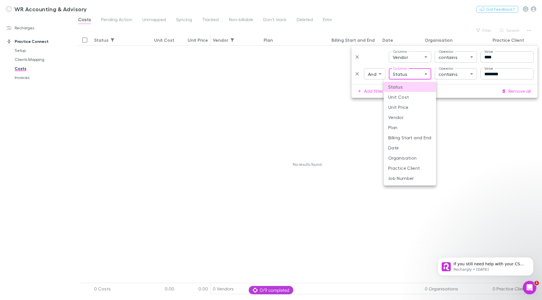
click at [410, 74] on body "**********" at bounding box center [271, 150] width 542 height 300
click at [407, 156] on li "Organisation" at bounding box center [409, 158] width 52 height 10
type input "**********"
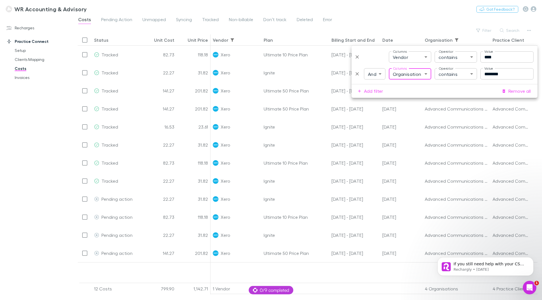
click at [42, 123] on div "Recharges Setup Imports Charges Mapping Connections Billing Invoices Practice C…" at bounding box center [38, 157] width 77 height 278
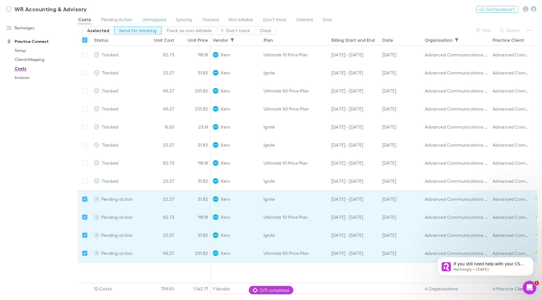
click at [136, 29] on button "Send for tracking" at bounding box center [137, 31] width 47 height 8
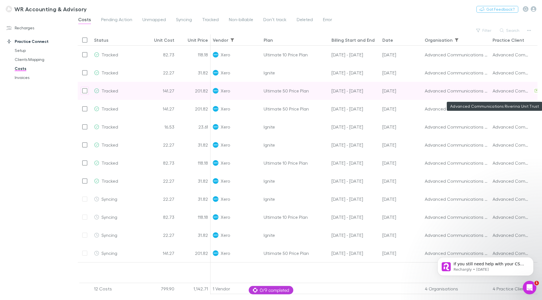
click at [501, 89] on div "Advanced Communications Riverina Unit Trust" at bounding box center [511, 91] width 39 height 18
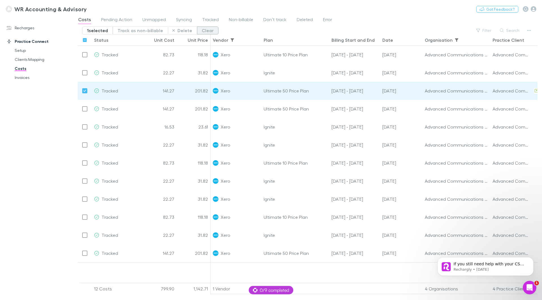
click at [201, 29] on button "Clear" at bounding box center [207, 31] width 21 height 8
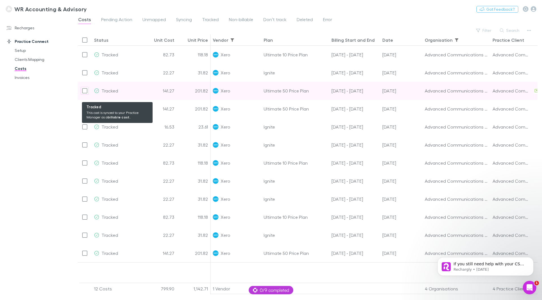
click at [112, 90] on span "Tracked" at bounding box center [109, 90] width 17 height 5
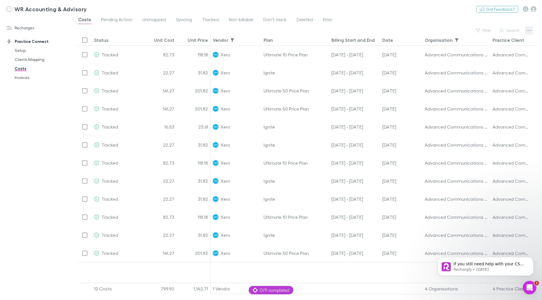
click at [526, 32] on button "button" at bounding box center [529, 31] width 8 height 8
click at [84, 92] on div at bounding box center [271, 150] width 542 height 300
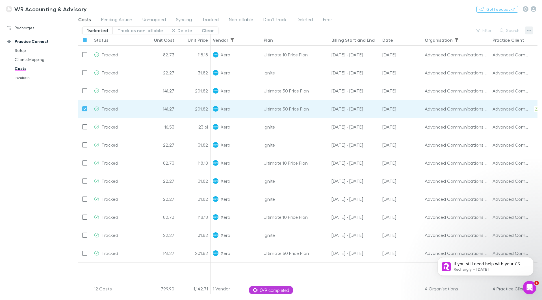
click at [529, 32] on icon "button" at bounding box center [529, 30] width 4 height 5
click at [409, 19] on div at bounding box center [271, 150] width 542 height 300
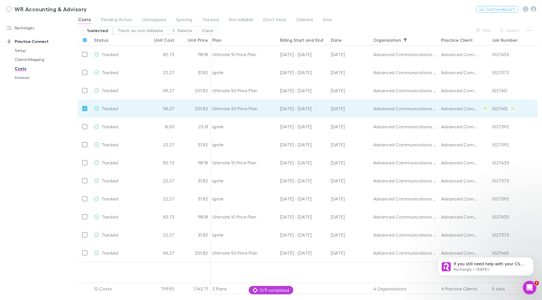
scroll to position [0, 54]
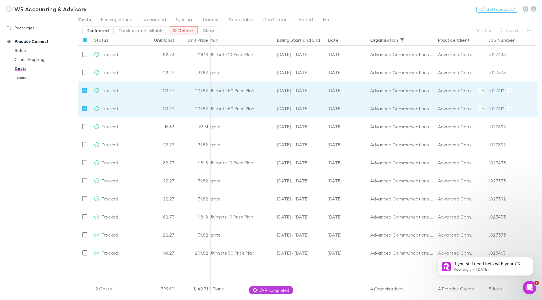
click at [178, 29] on button "Delete" at bounding box center [183, 31] width 29 height 8
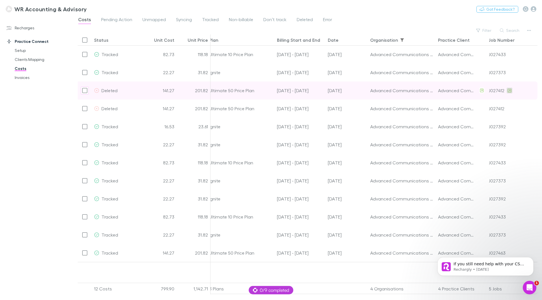
click at [508, 90] on icon at bounding box center [508, 91] width 3 height 4
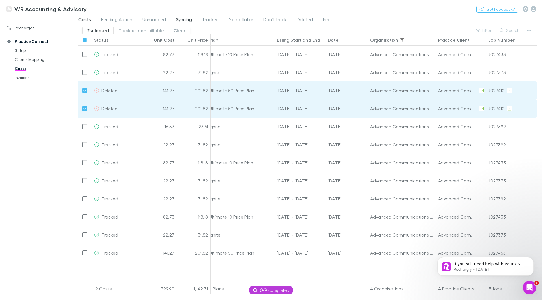
click at [185, 19] on span "Syncing" at bounding box center [184, 20] width 16 height 7
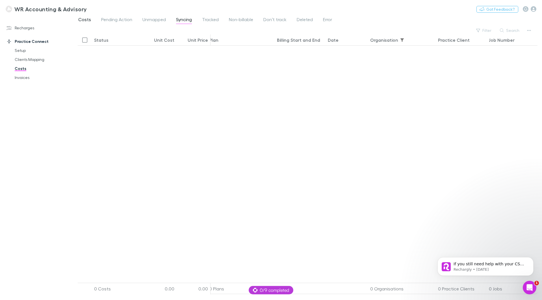
click at [82, 18] on span "Costs" at bounding box center [84, 20] width 13 height 7
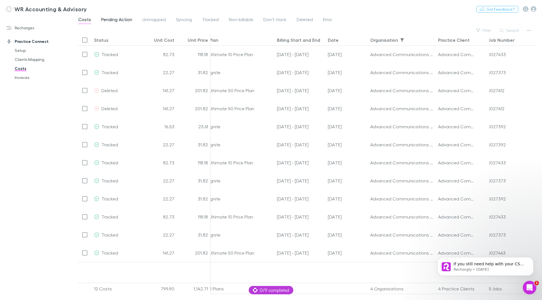
click at [118, 17] on span "Pending Action" at bounding box center [116, 20] width 31 height 7
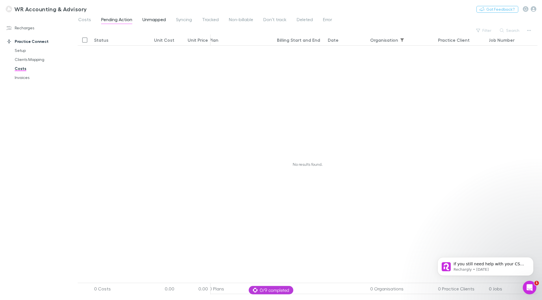
click at [153, 18] on span "Unmapped" at bounding box center [153, 20] width 23 height 7
click at [181, 20] on span "Syncing" at bounding box center [184, 20] width 16 height 7
click at [213, 20] on span "Tracked" at bounding box center [210, 20] width 17 height 7
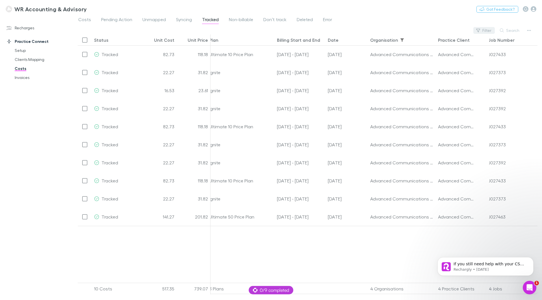
click at [485, 29] on button "Filter" at bounding box center [483, 30] width 21 height 7
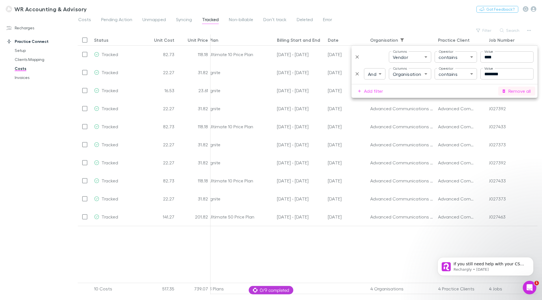
click at [509, 91] on button "Remove all" at bounding box center [516, 91] width 37 height 9
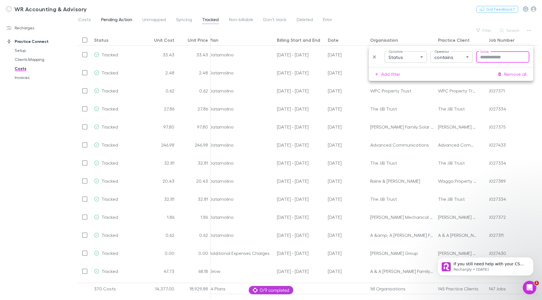
click at [112, 17] on span "Pending Action" at bounding box center [116, 20] width 31 height 7
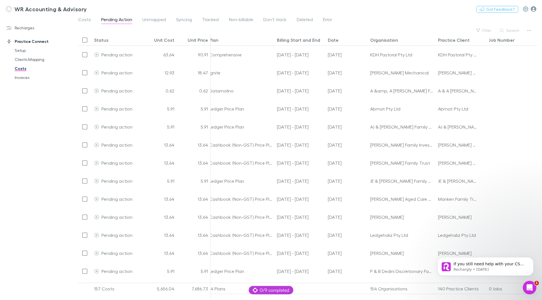
click at [536, 7] on icon "button" at bounding box center [533, 9] width 6 height 6
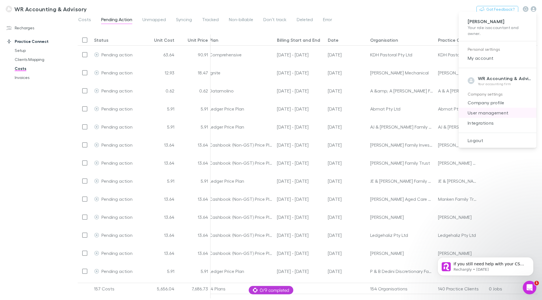
click at [483, 113] on span "User management" at bounding box center [497, 113] width 69 height 7
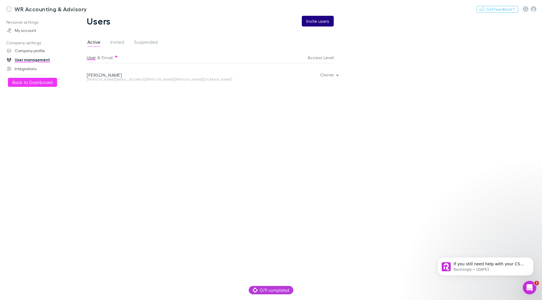
click at [314, 19] on button "Invite users" at bounding box center [318, 21] width 32 height 11
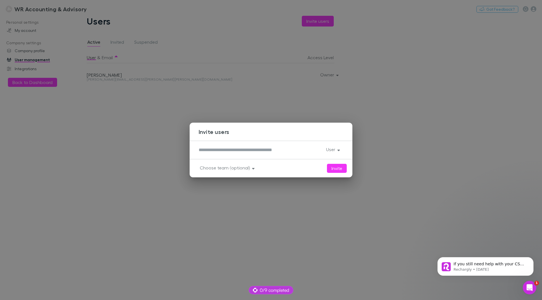
click at [242, 151] on textarea at bounding box center [260, 150] width 123 height 6
type textarea "**********"
click at [330, 168] on button "Invite" at bounding box center [337, 168] width 20 height 9
